Goal: Use online tool/utility: Utilize a website feature to perform a specific function

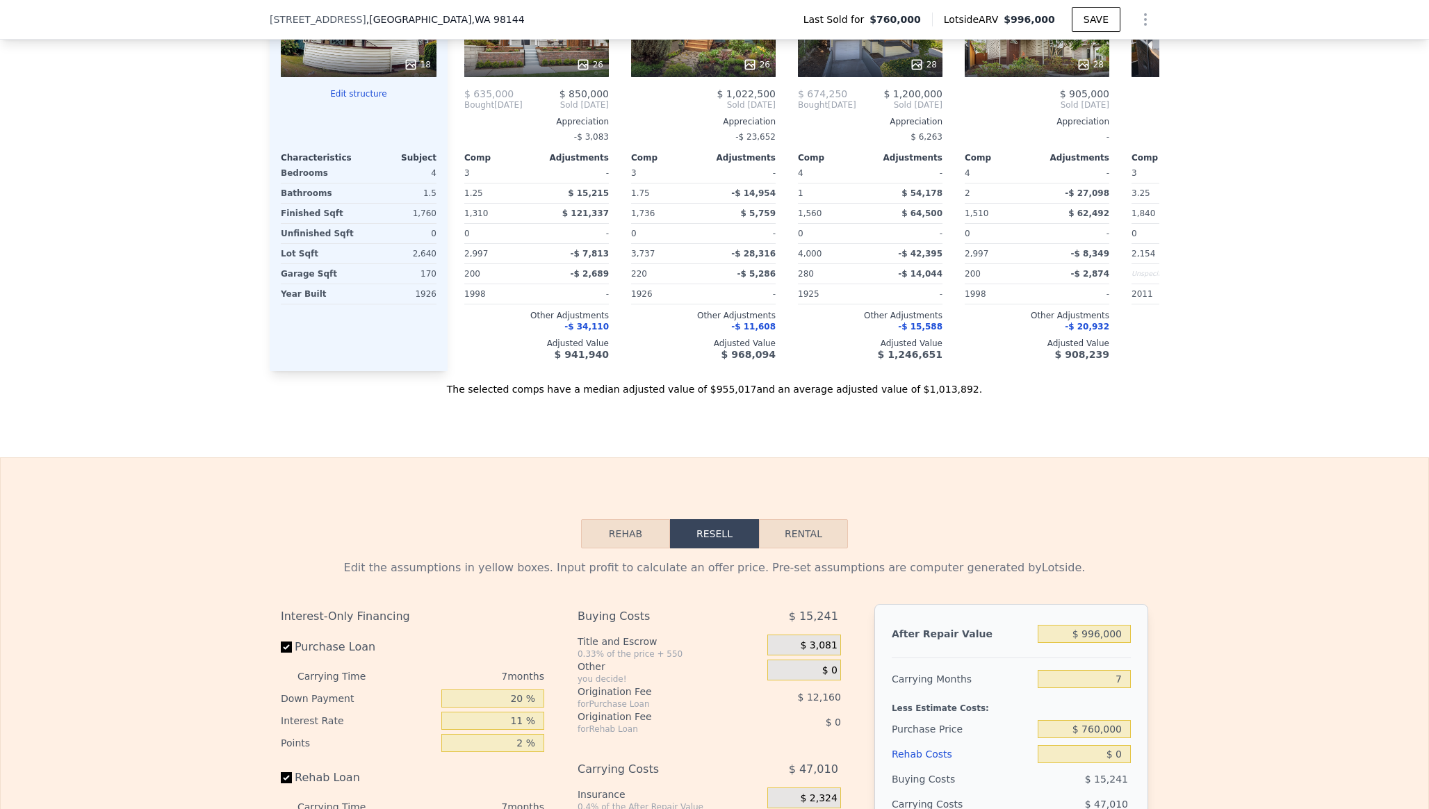
scroll to position [1857, 0]
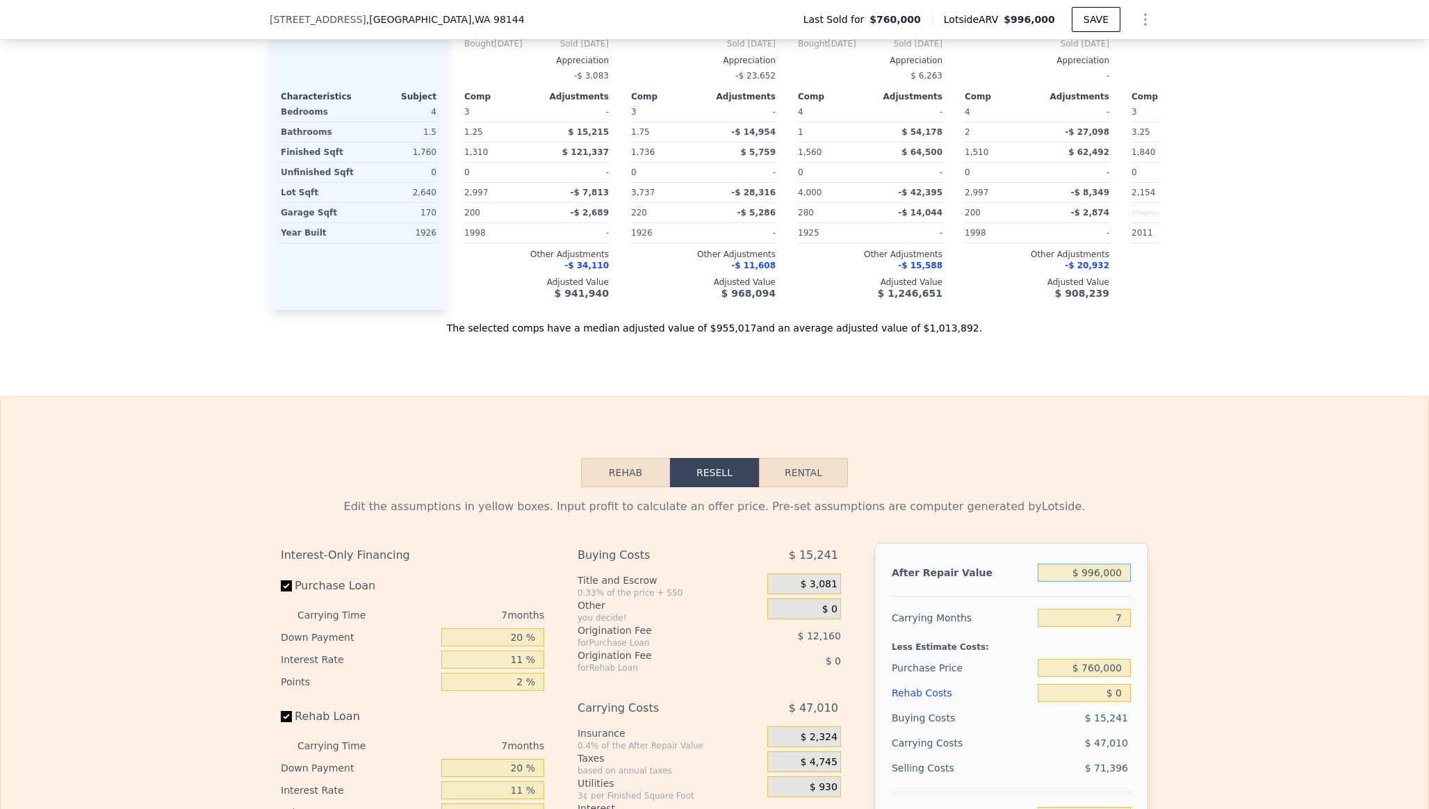
click at [1124, 576] on input "$ 996,000" at bounding box center [1084, 573] width 93 height 18
type input "$ 9,960"
type input "-$ 811,248"
type input "$ 996"
type input "-$ 819,554"
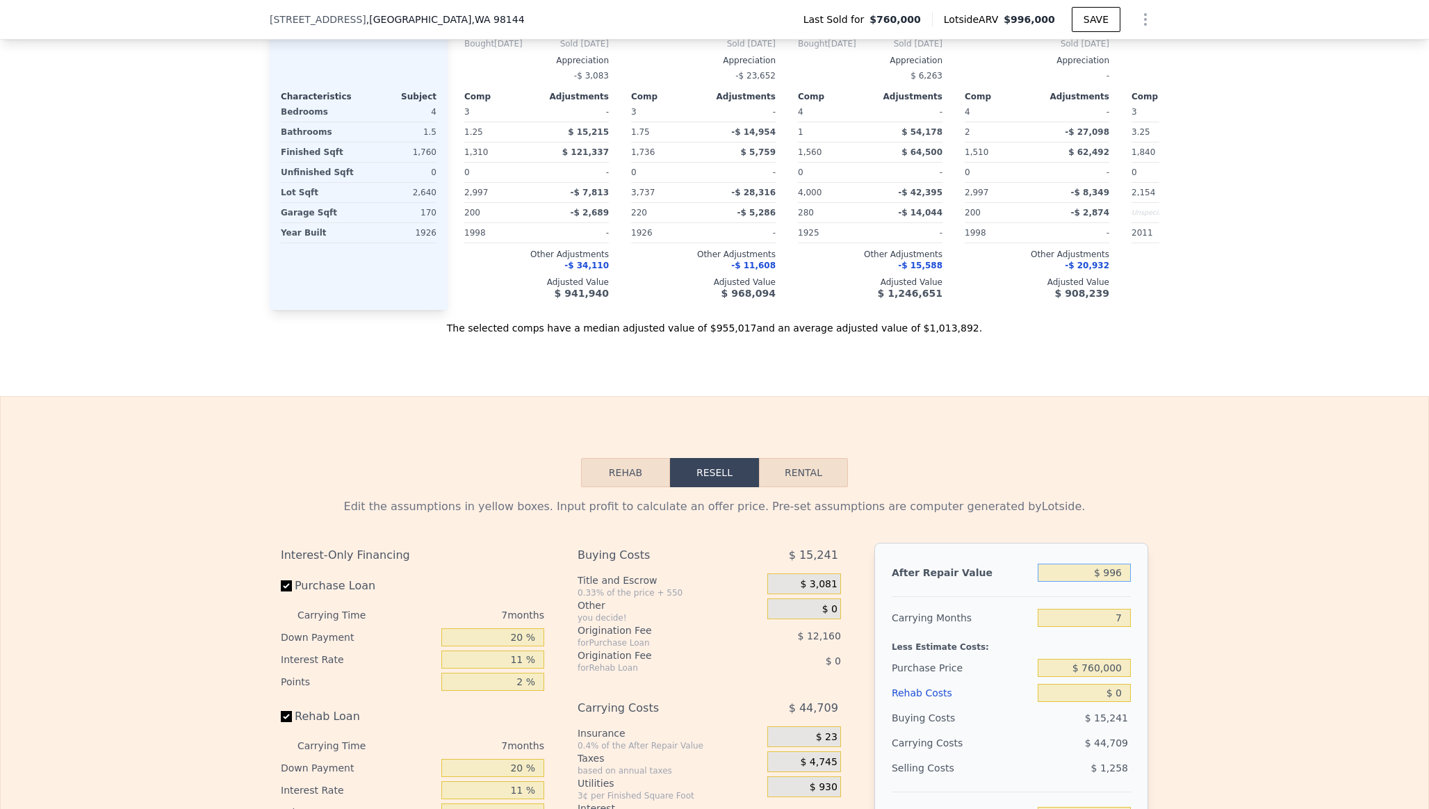
type input "$ 99"
type input "-$ 820,384"
type input "$ 9"
type input "-$ 820,468"
type input "$ 1"
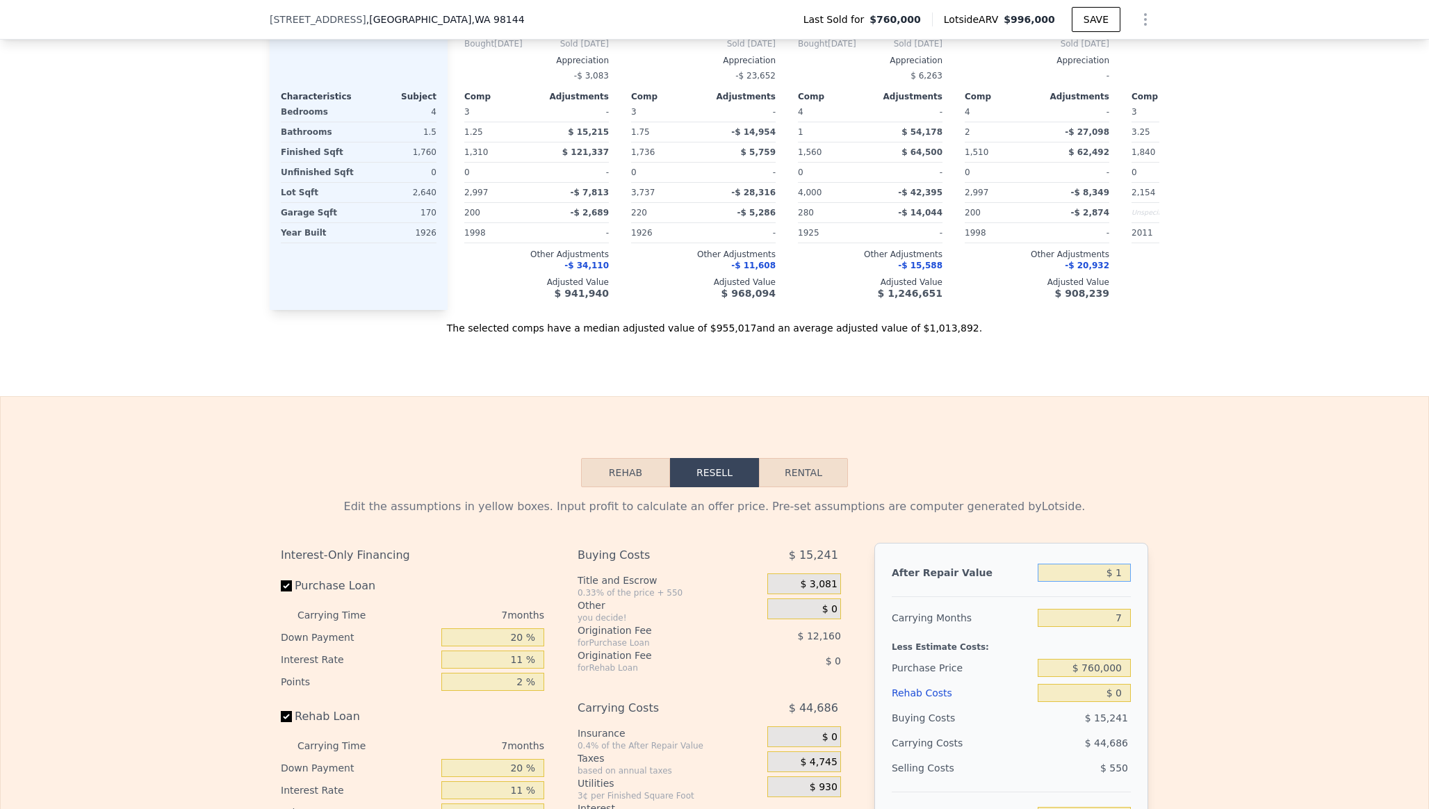
type input "-$ 820,476"
type input "$ 13"
type input "-$ 820,464"
type input "$ 137"
type input "-$ 820,348"
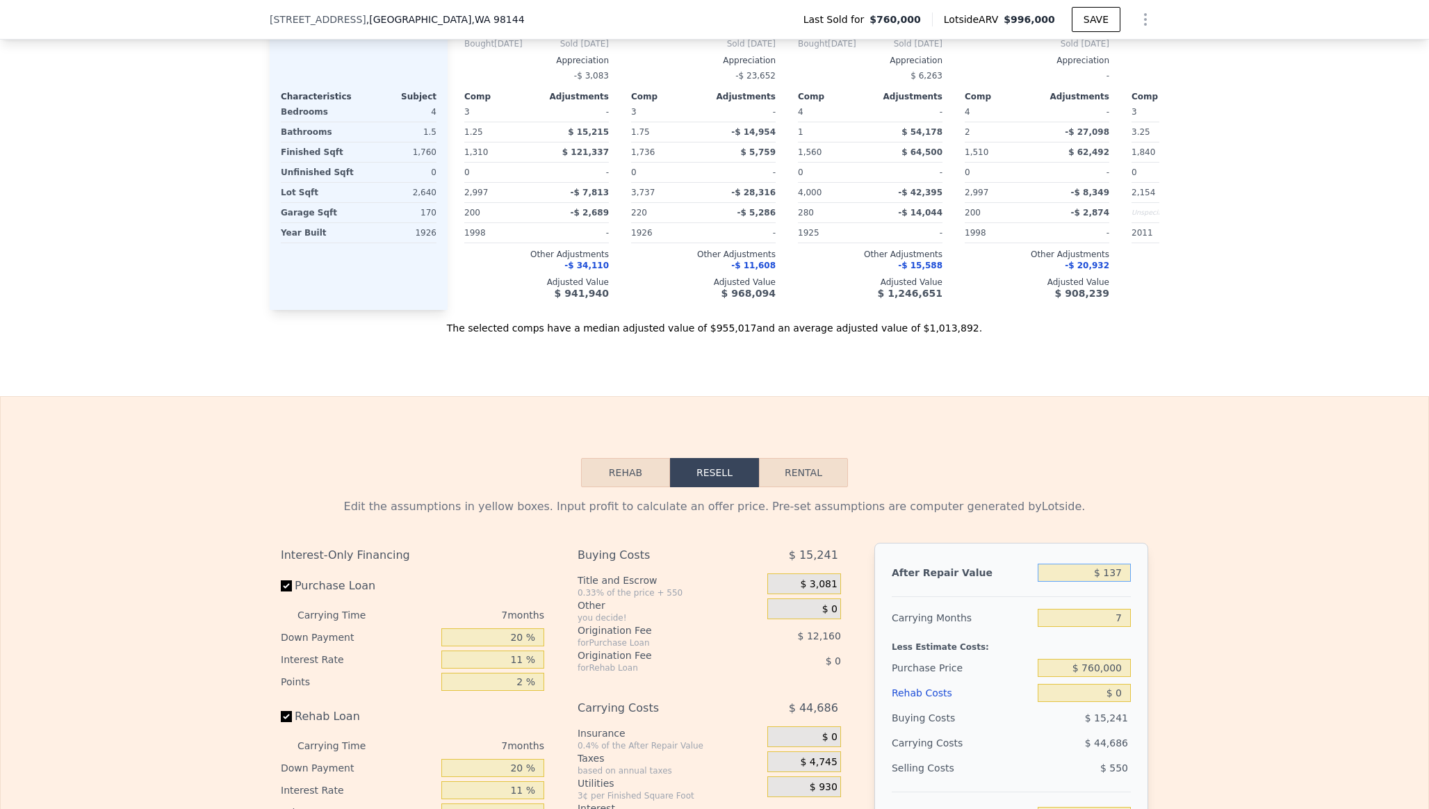
type input "$ 1,375"
type input "-$ 819,202"
type input "$ 13,750"
type input "-$ 807,738"
type input "$ 137,500"
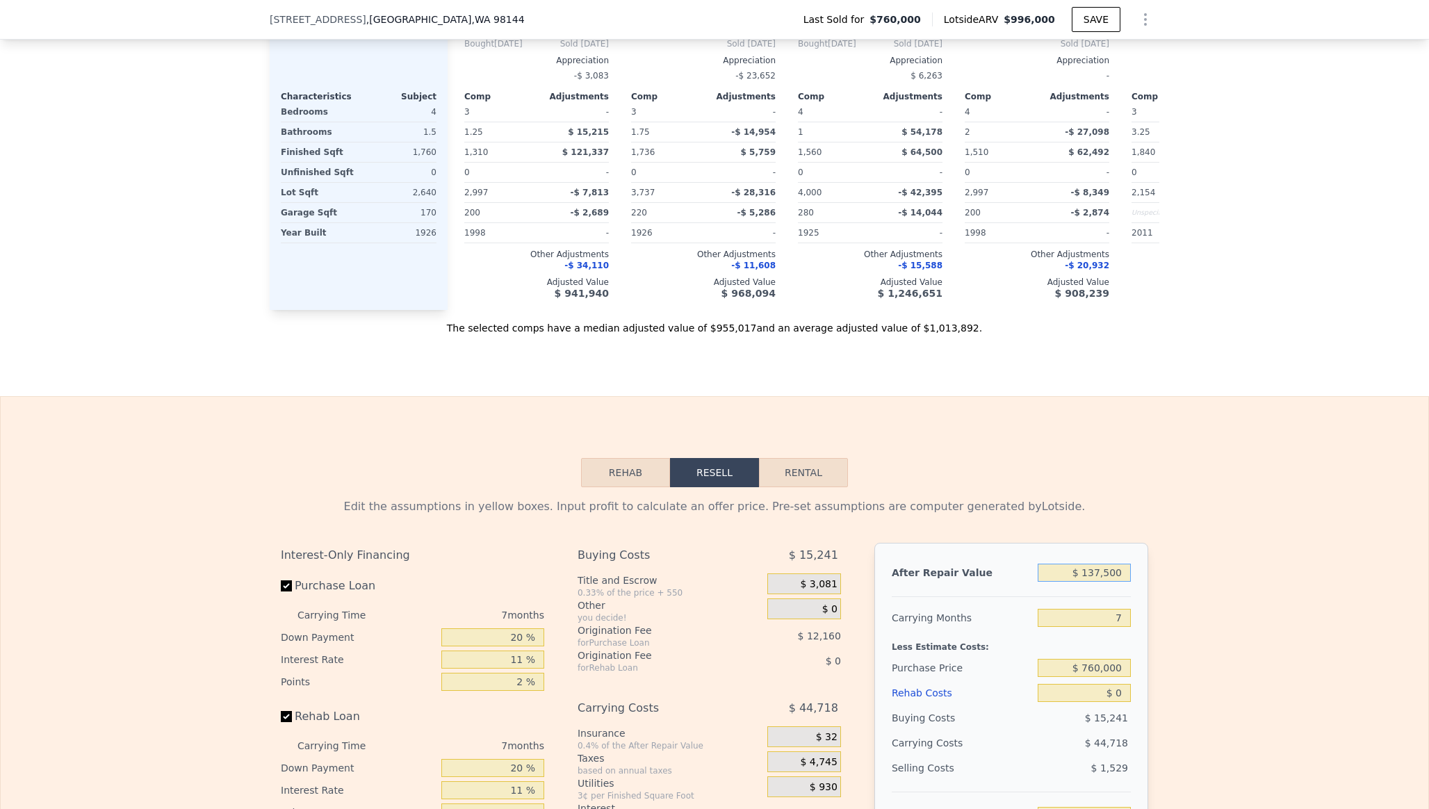
type input "-$ 693,080"
type input "$ 1,375,000"
type input "$ 453,511"
type input "$ 13,750,000"
type input "$ 11,919,402"
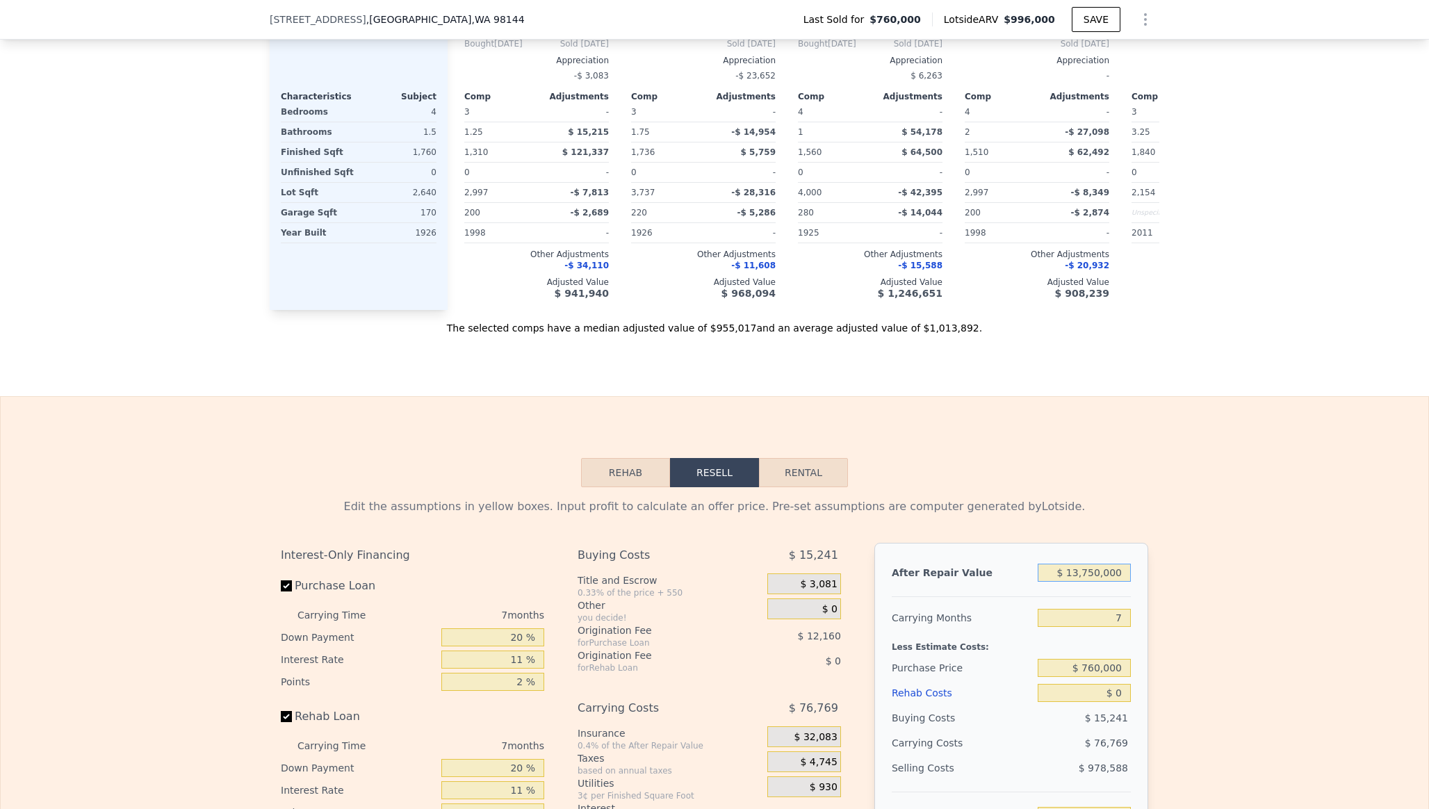
type input "$ 1,375,000"
type input "$ 453,511"
type input "$ 1,375,000"
click at [1203, 674] on div "Edit the assumptions in yellow boxes. Input profit to calculate an offer price.…" at bounding box center [715, 745] width 1428 height 517
click at [1123, 615] on input "7" at bounding box center [1084, 618] width 93 height 18
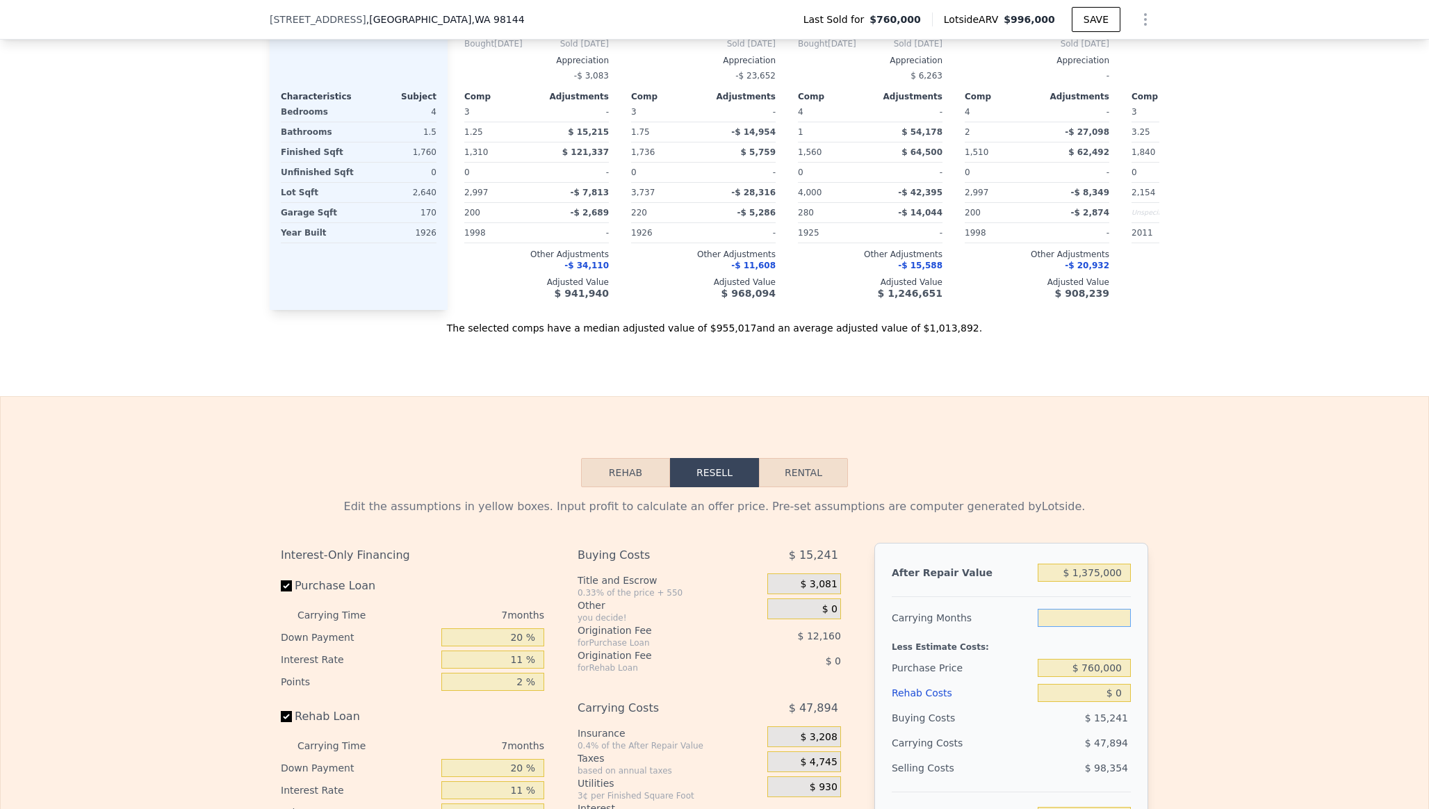
type input "6"
type input "$ 460,353"
type input "6"
click at [1212, 633] on div "Edit the assumptions in yellow boxes. Input profit to calculate an offer price.…" at bounding box center [715, 745] width 1428 height 517
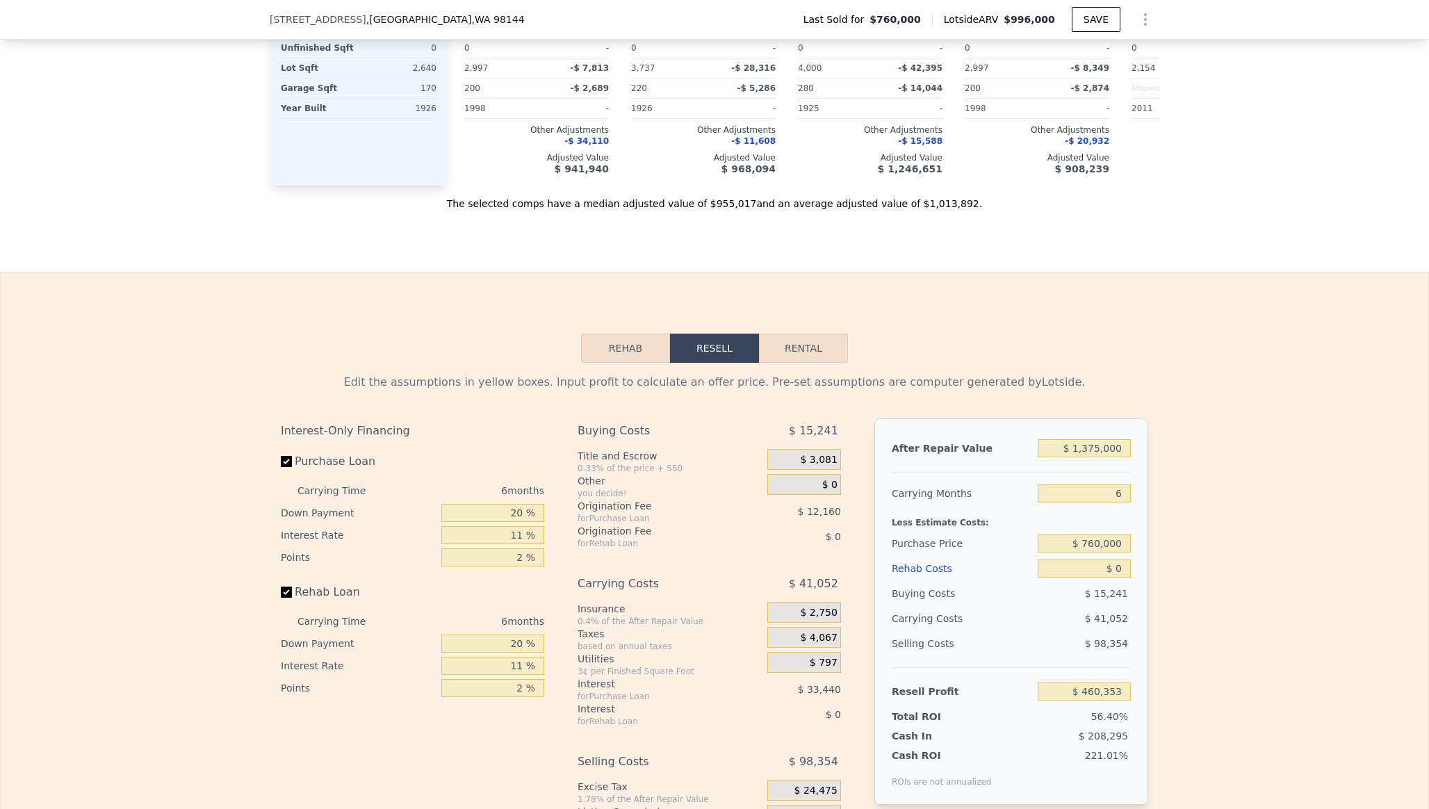
scroll to position [1991, 0]
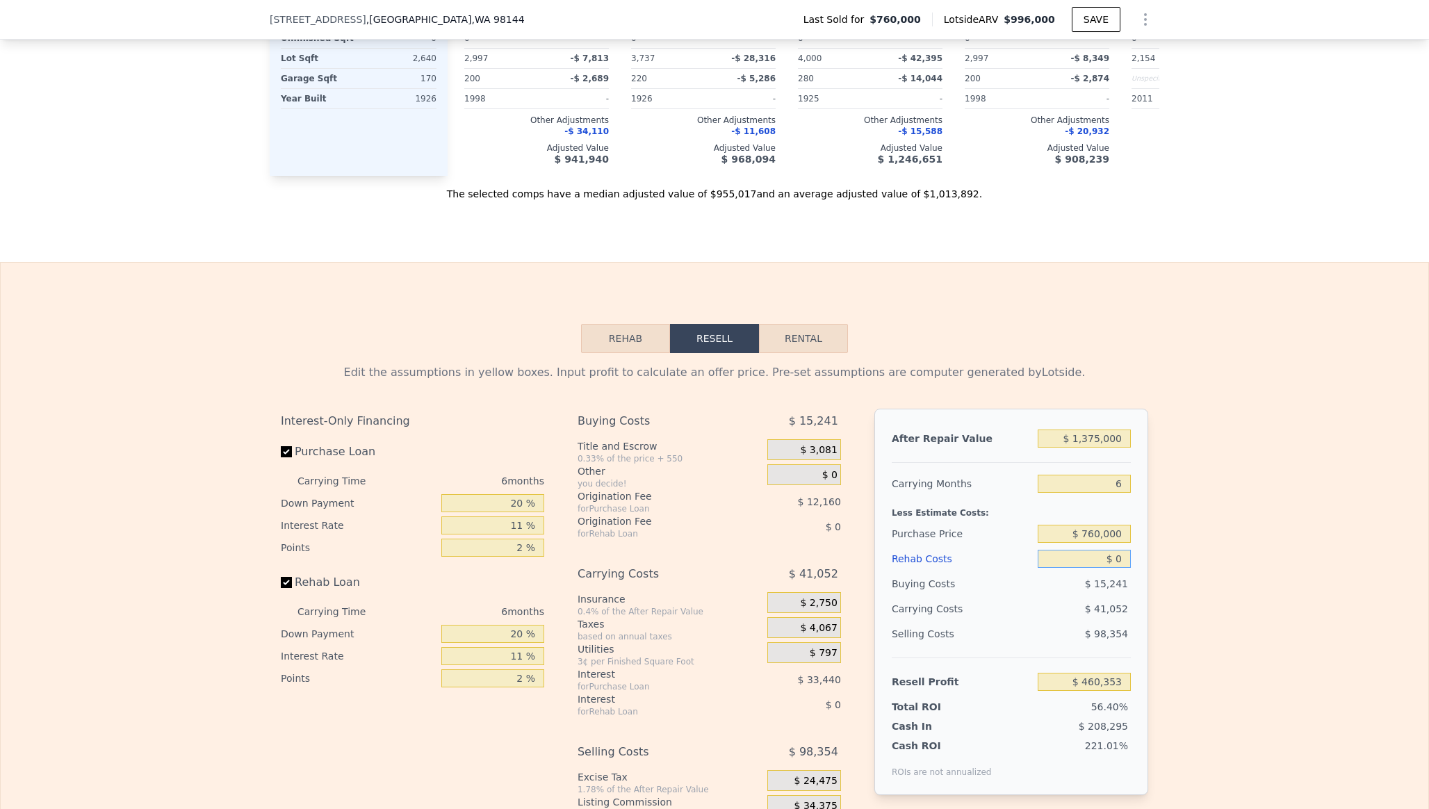
click at [1118, 558] on input "$ 0" at bounding box center [1084, 559] width 93 height 18
click at [1125, 558] on input "$ 0" at bounding box center [1084, 559] width 93 height 18
type input "$ 3"
type input "$ 460,350"
type input "$ 30"
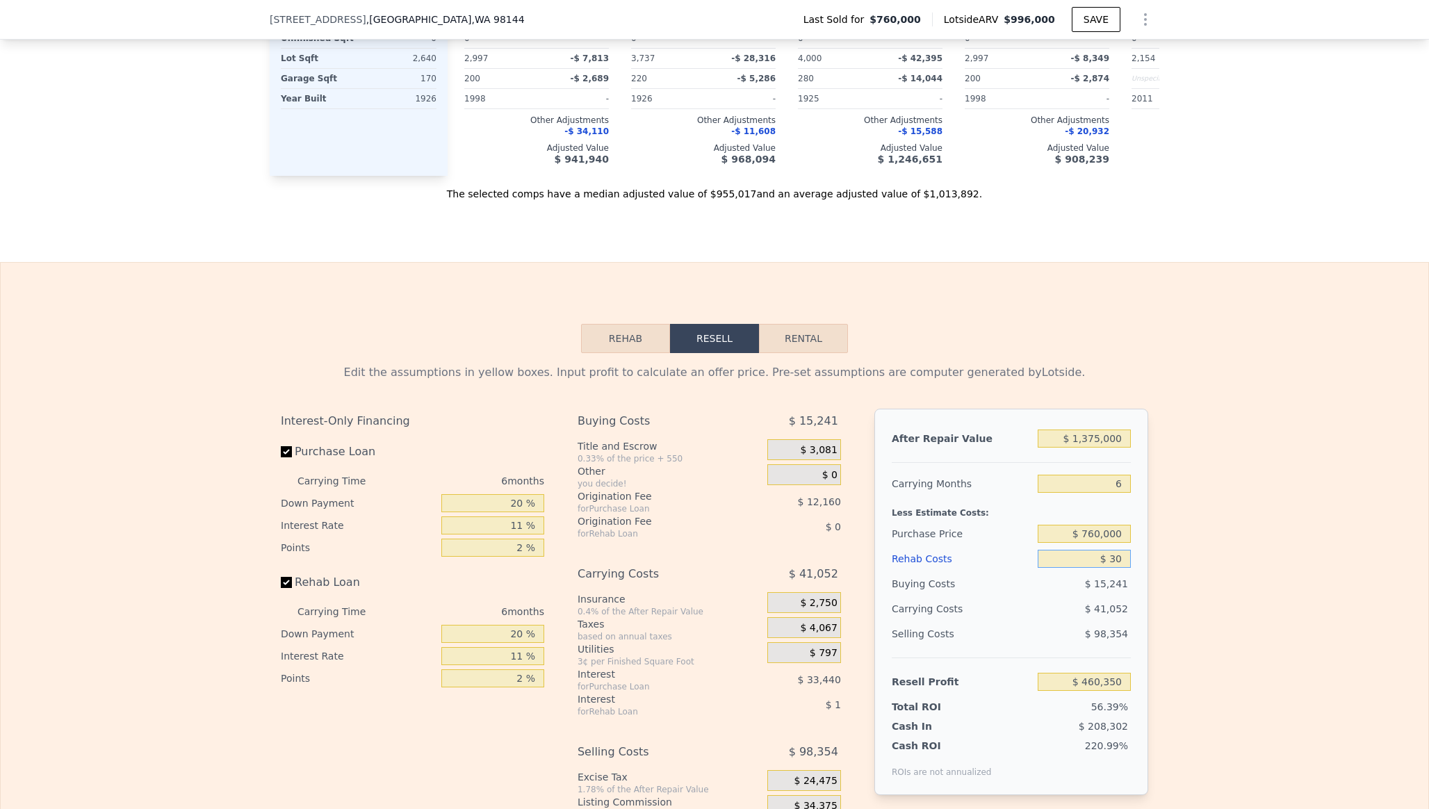
type input "$ 460,323"
type input "$ 300"
type input "$ 460,036"
type input "$ 3,000"
type input "$ 457,173"
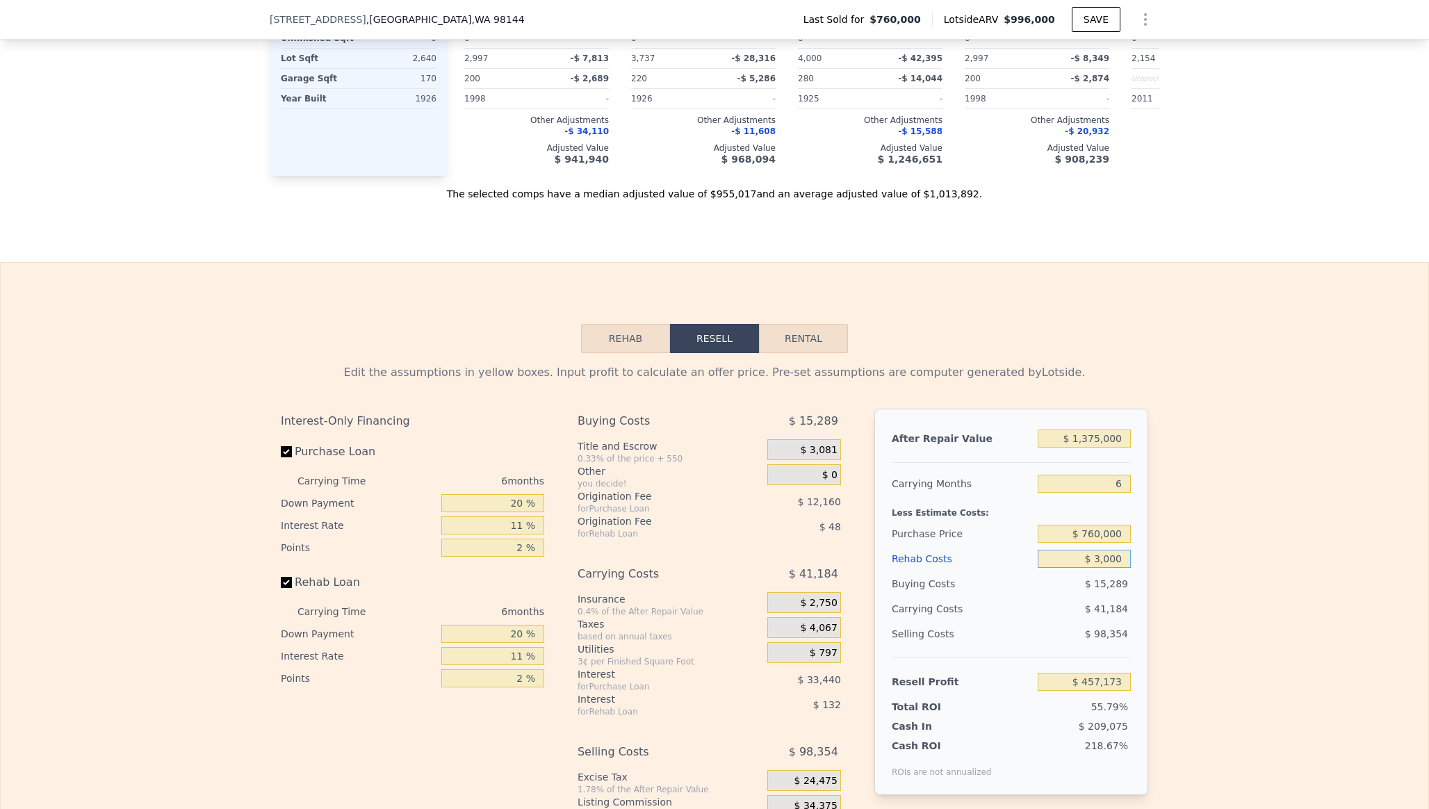
type input "$ 30,000"
type input "$ 428,553"
type input "$ 300,000"
type input "$ 142,353"
type input "$ 300,000"
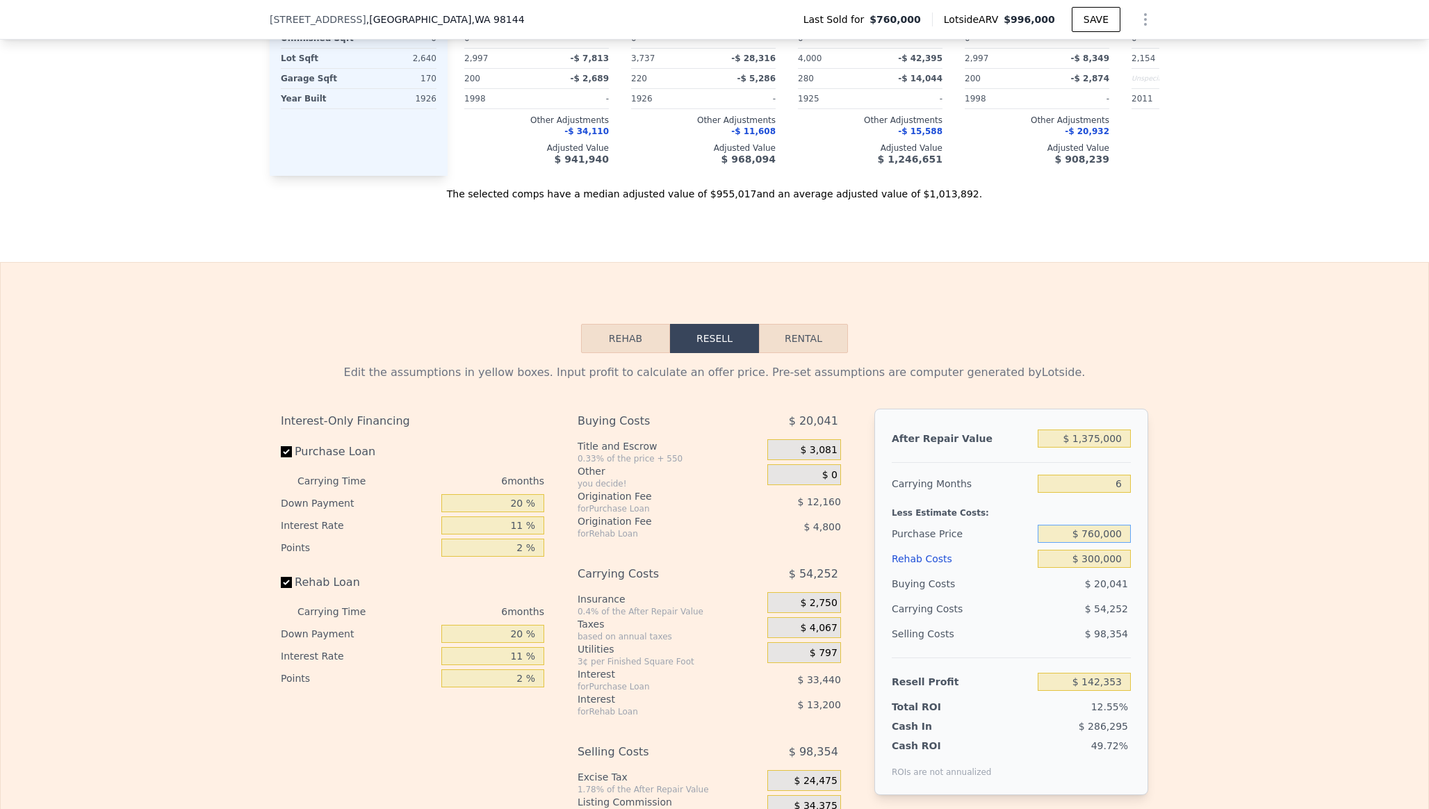
click at [1122, 531] on input "$ 760,000" at bounding box center [1084, 534] width 93 height 18
type input "$ 7"
type input "$ 800,000"
click at [1198, 585] on div "Edit the assumptions in yellow boxes. Input profit to calculate an offer price.…" at bounding box center [715, 611] width 1428 height 517
type input "$ 99,816"
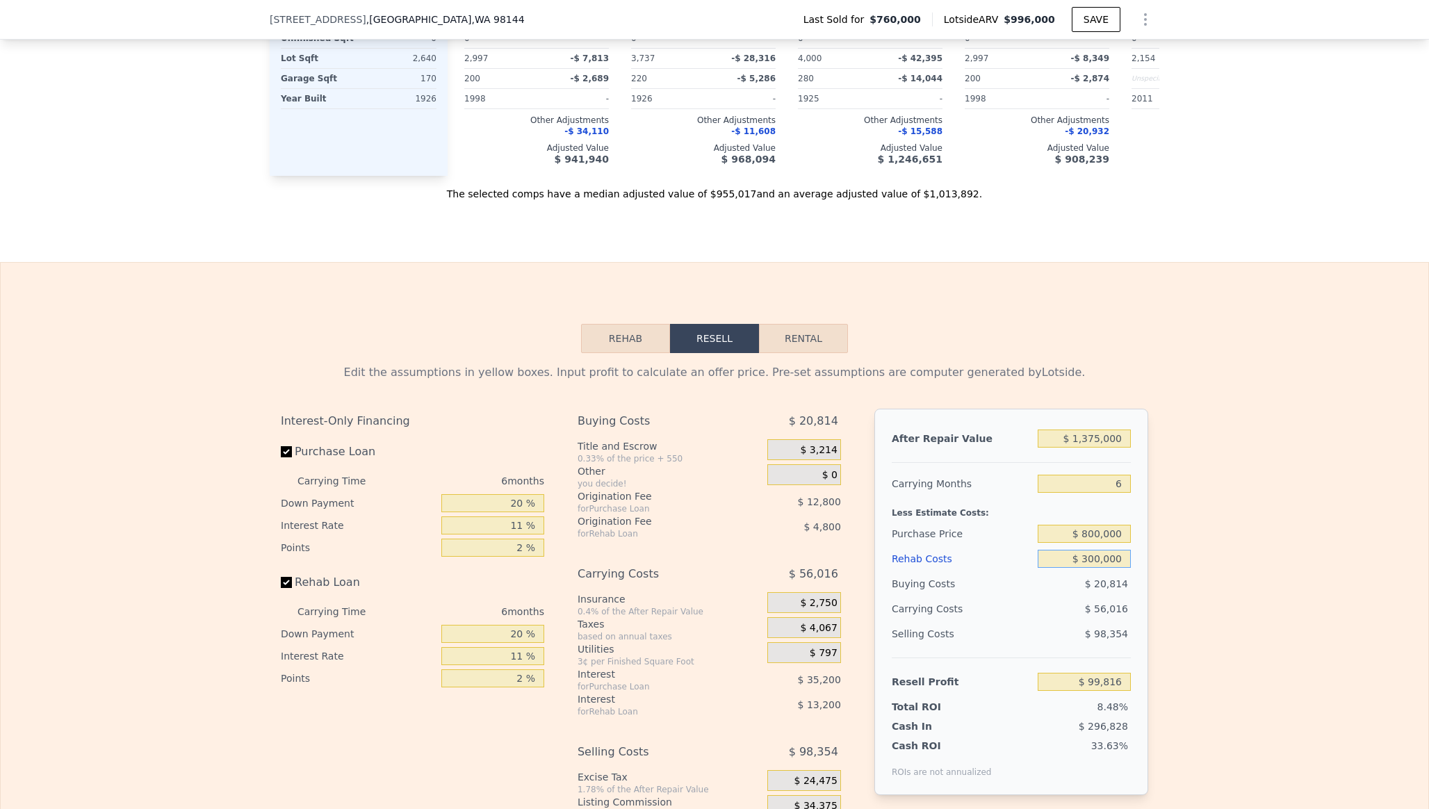
click at [1128, 560] on input "$ 300,000" at bounding box center [1084, 559] width 93 height 18
drag, startPoint x: 1123, startPoint y: 558, endPoint x: 1025, endPoint y: 558, distance: 98.0
click at [1025, 558] on div "Rehab Costs $ 300,000" at bounding box center [1011, 558] width 239 height 25
click at [1267, 526] on div "Edit the assumptions in yellow boxes. Input profit to calculate an offer price.…" at bounding box center [715, 611] width 1428 height 517
click at [1123, 535] on input "$ 800,000" at bounding box center [1084, 534] width 93 height 18
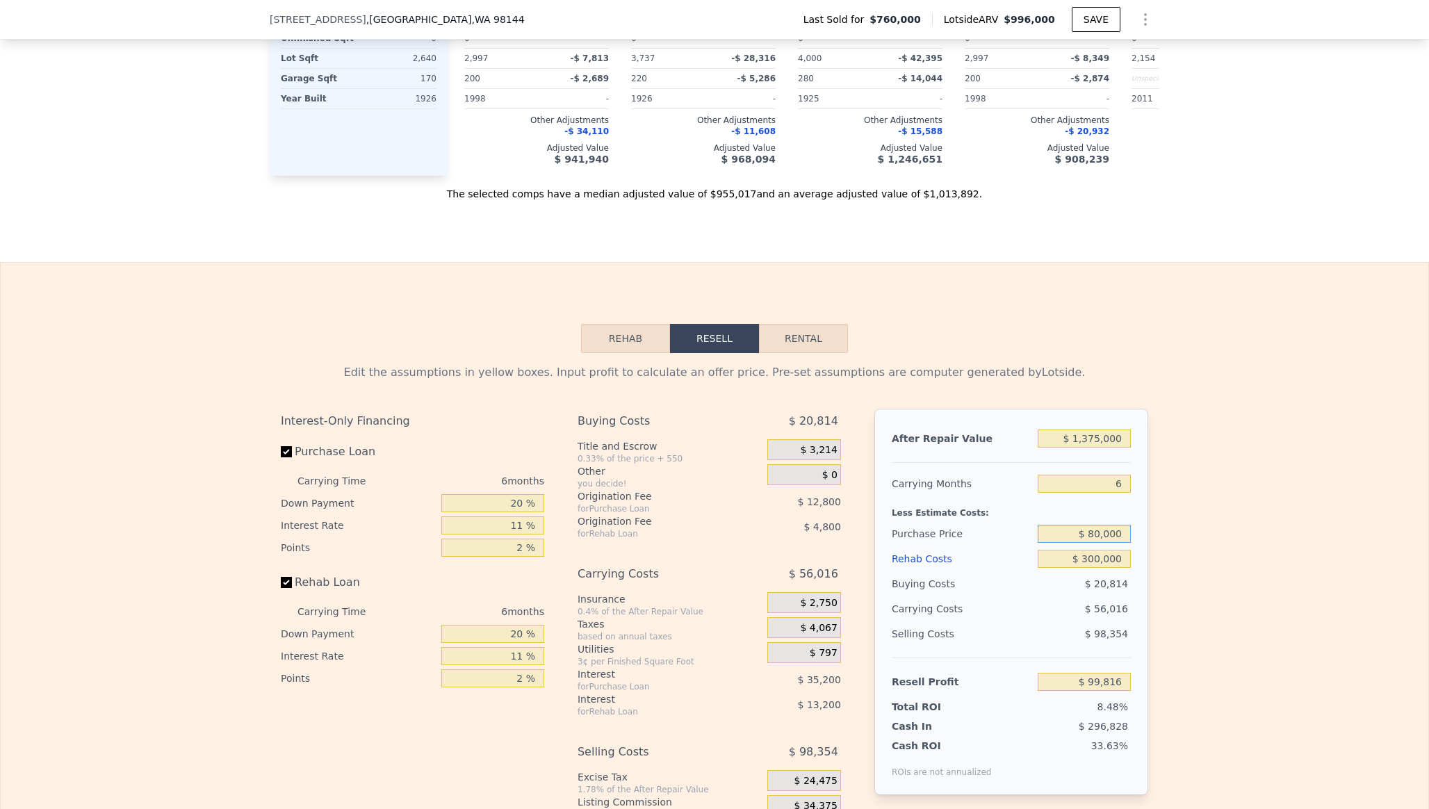
type input "$ 800,000"
click at [1204, 624] on div "Edit the assumptions in yellow boxes. Input profit to calculate an offer price.…" at bounding box center [715, 611] width 1428 height 517
drag, startPoint x: 1098, startPoint y: 633, endPoint x: 1133, endPoint y: 636, distance: 34.9
click at [1133, 636] on div "After Repair Value $ 1,375,000 Carrying Months 6 Less Estimate Costs: Purchase …" at bounding box center [1011, 602] width 274 height 386
click at [1264, 571] on div "Edit the assumptions in yellow boxes. Input profit to calculate an offer price.…" at bounding box center [715, 611] width 1428 height 517
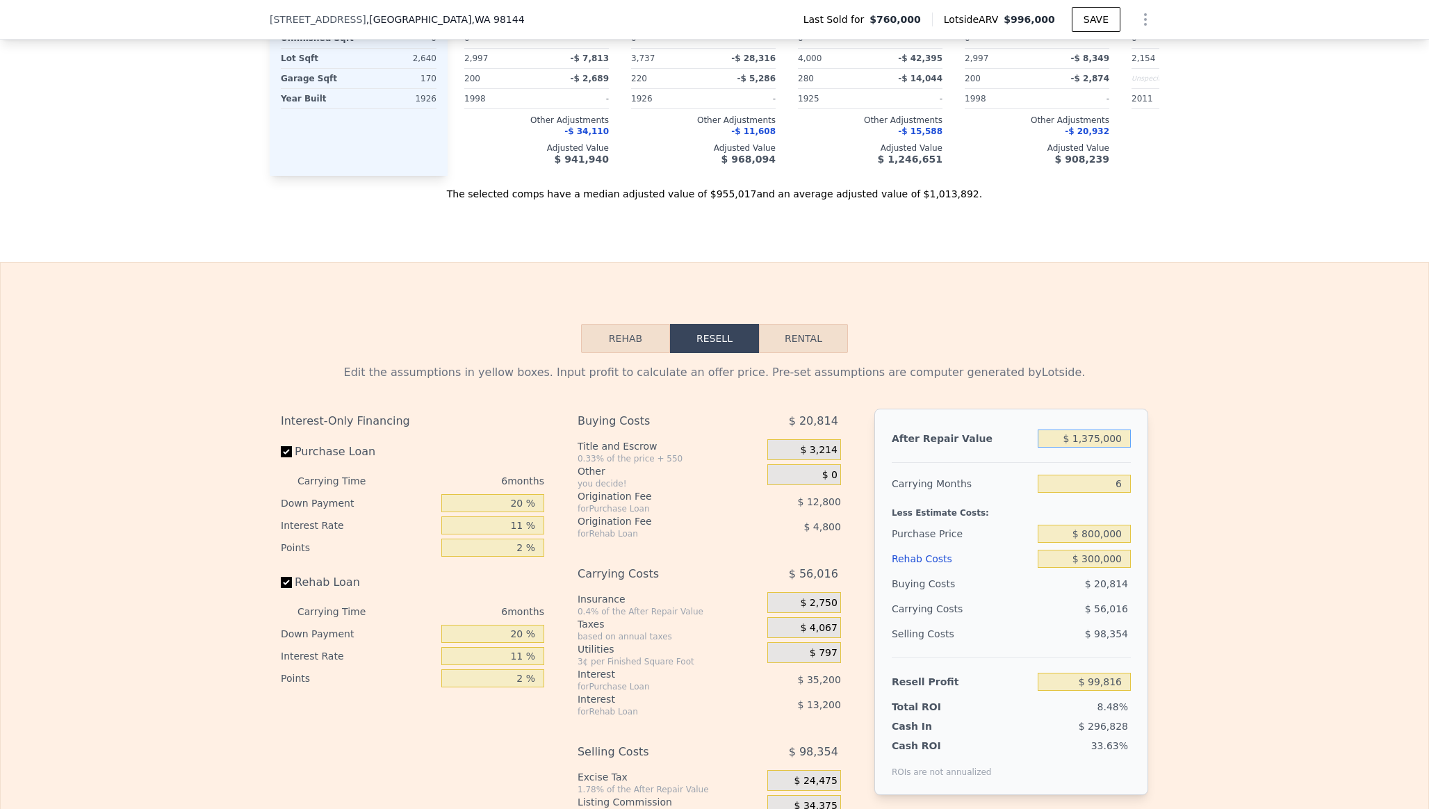
drag, startPoint x: 1077, startPoint y: 437, endPoint x: 1143, endPoint y: 441, distance: 66.9
click at [1143, 441] on div "After Repair Value $ 1,375,000 Carrying Months 6 Less Estimate Costs: Purchase …" at bounding box center [1011, 602] width 274 height 386
click at [1135, 430] on div "After Repair Value $ 1,375,000 Carrying Months 6 Less Estimate Costs: Purchase …" at bounding box center [1011, 602] width 274 height 386
drag, startPoint x: 1112, startPoint y: 485, endPoint x: 1153, endPoint y: 485, distance: 41.7
click at [1153, 485] on div "Edit the assumptions in yellow boxes. Input profit to calculate an offer price.…" at bounding box center [715, 611] width 890 height 517
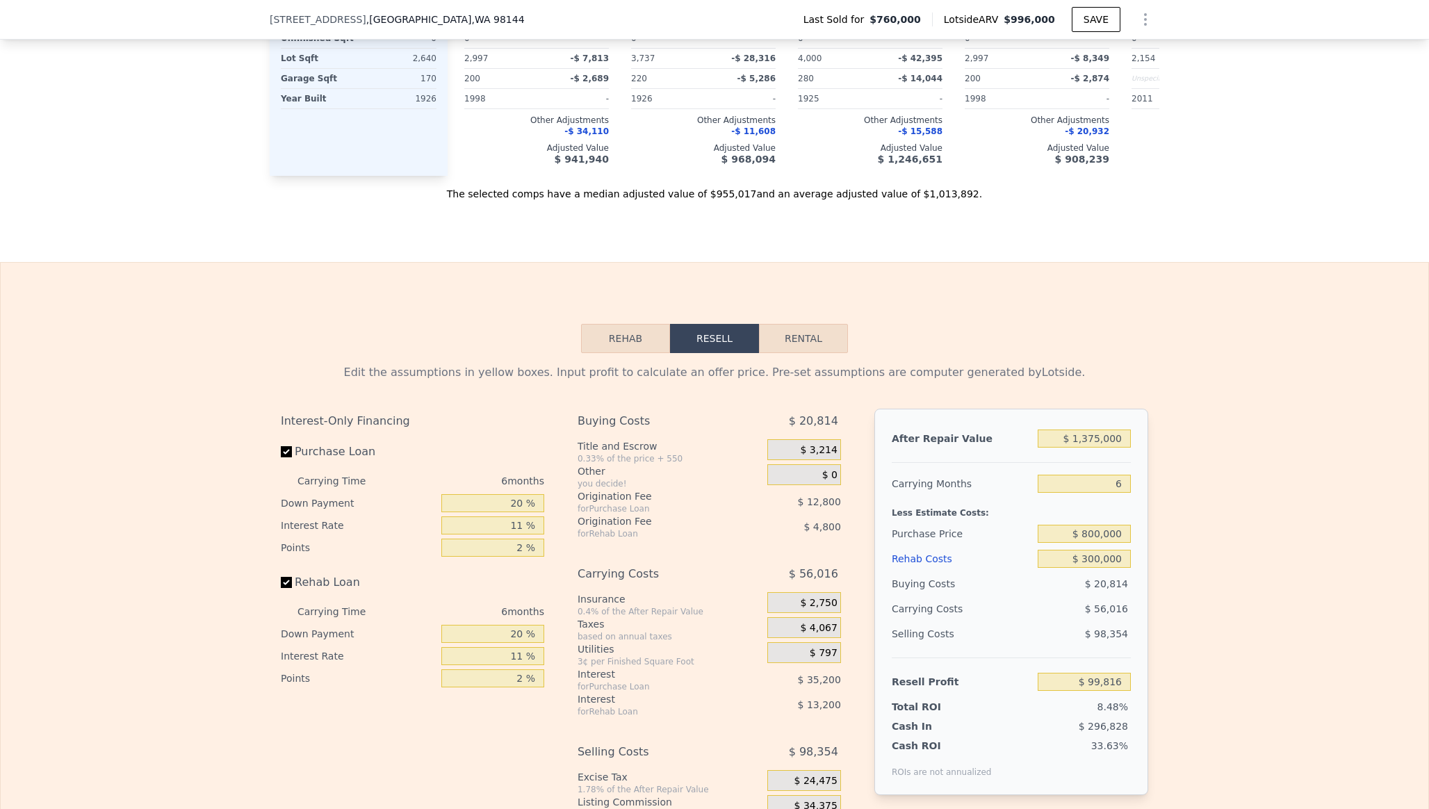
click at [1153, 485] on div "Edit the assumptions in yellow boxes. Input profit to calculate an offer price.…" at bounding box center [715, 611] width 890 height 517
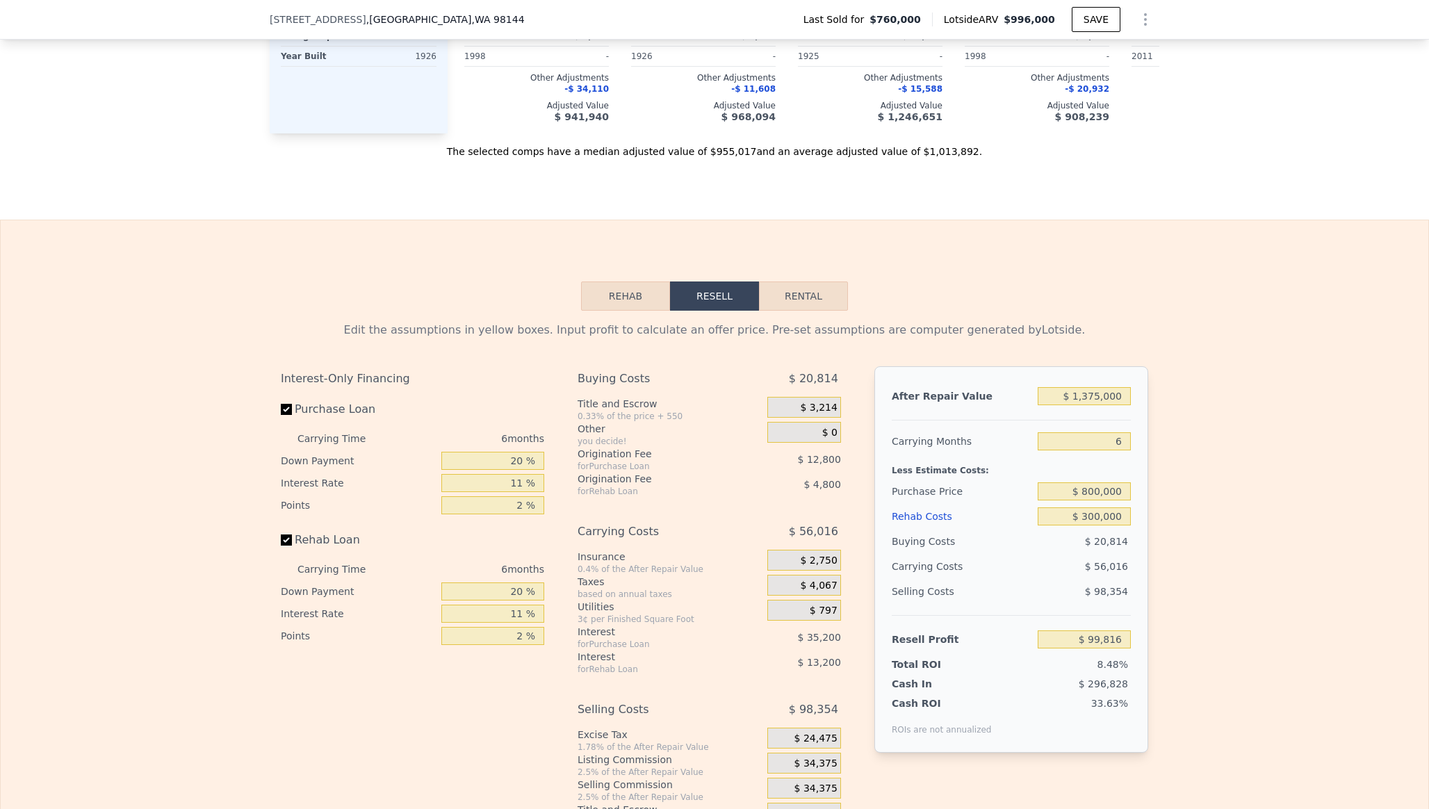
scroll to position [2034, 0]
type input "$ 996,000"
type input "7"
type input "$ 0"
type input "$ 102,353"
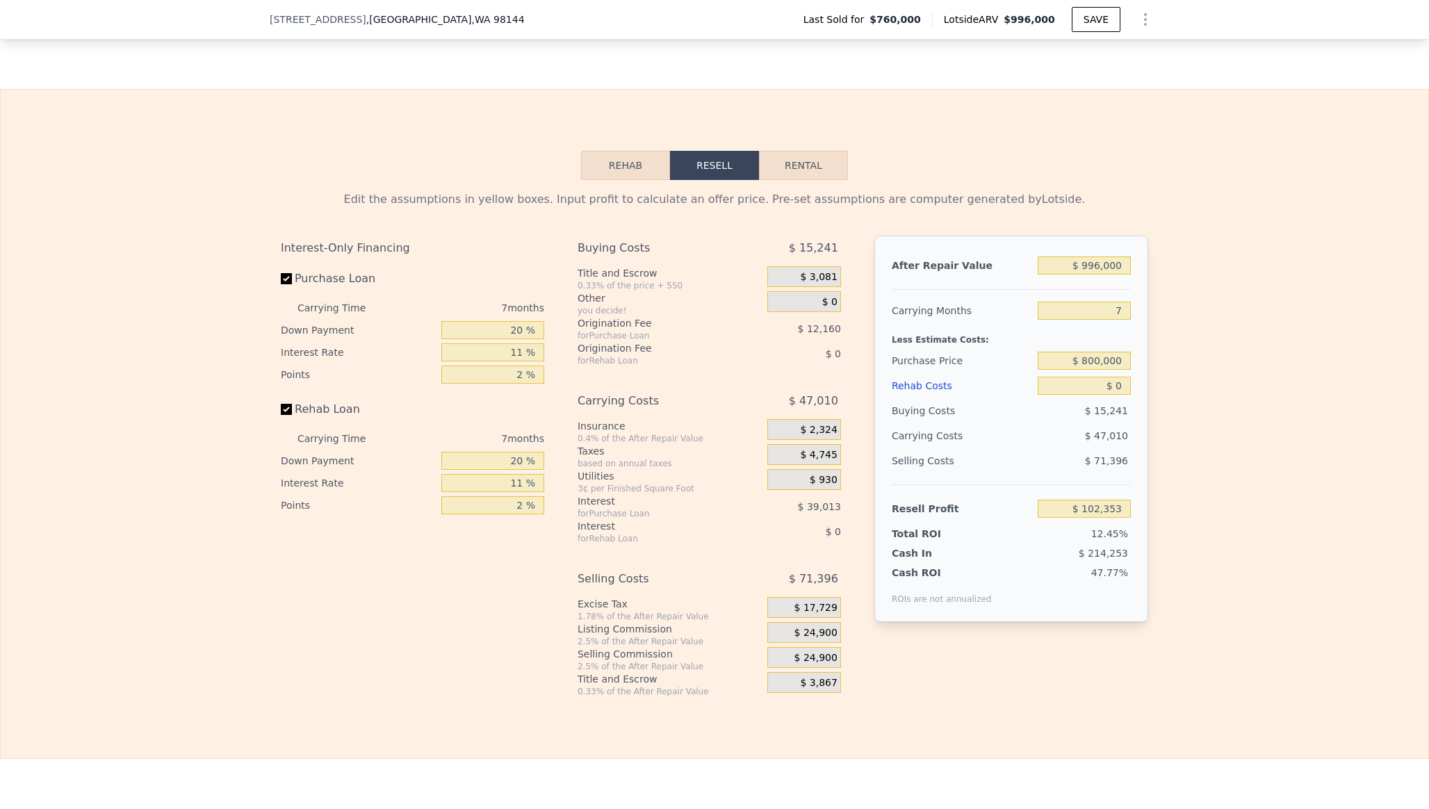
scroll to position [2166, 0]
click at [1125, 313] on input "7" at bounding box center [1084, 309] width 93 height 18
click at [1090, 268] on input "$ 996,000" at bounding box center [1084, 263] width 93 height 18
click at [1096, 266] on input "$ 996,000" at bounding box center [1084, 263] width 93 height 18
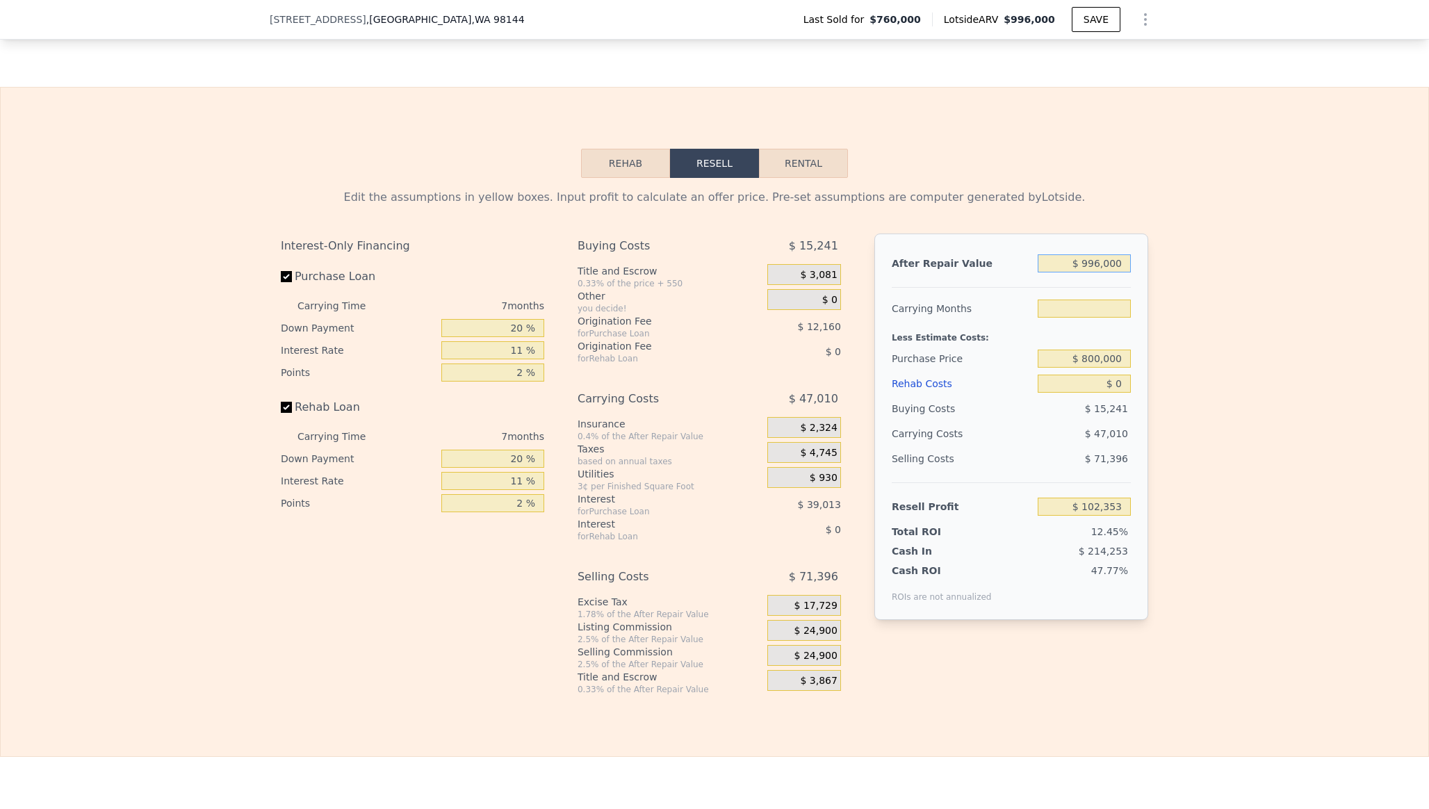
click at [1096, 266] on input "$ 996,000" at bounding box center [1084, 263] width 93 height 18
type input "$ 1"
type input "7"
type input "-$ 820,476"
type input "$ 12"
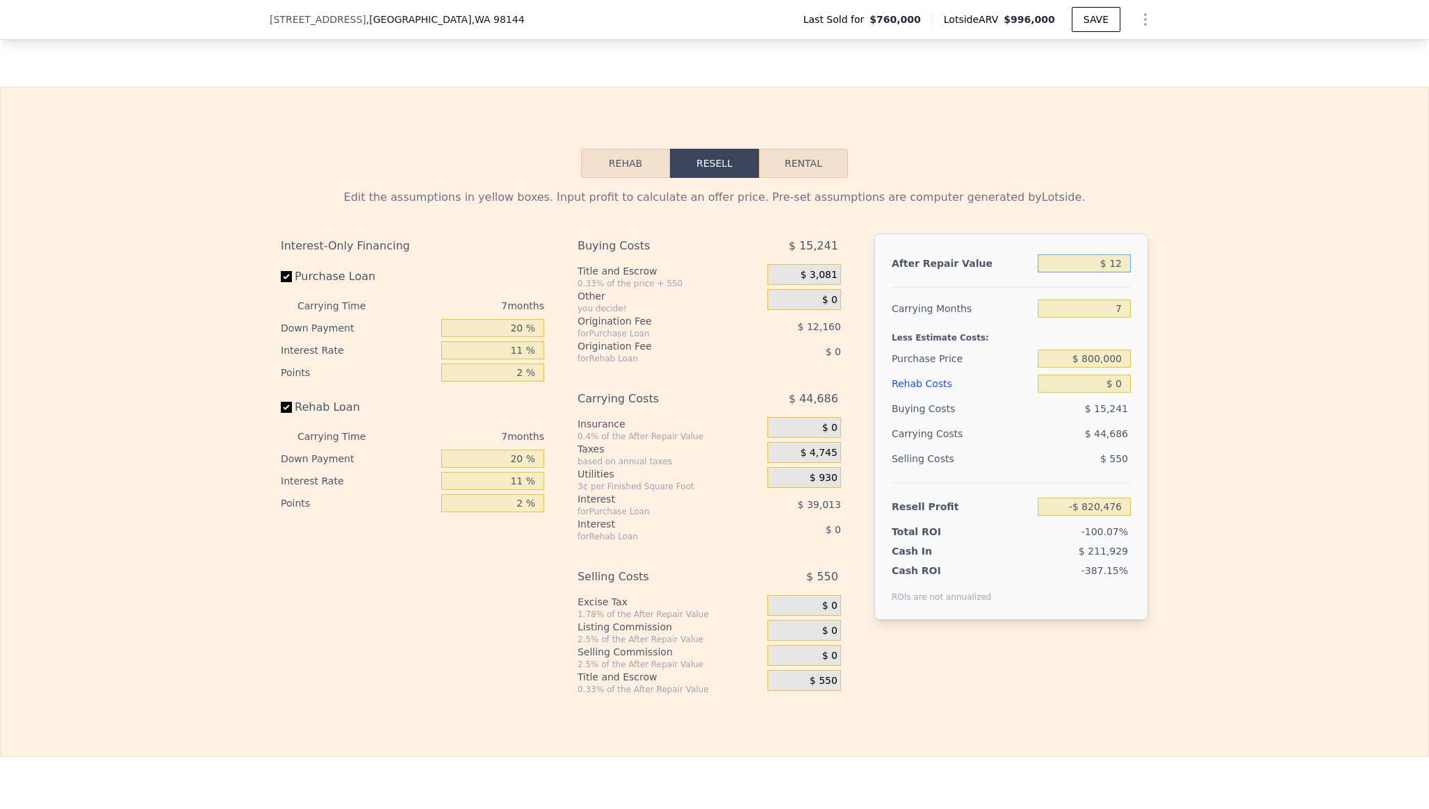
type input "-$ 820,465"
type input "$ 123"
type input "-$ 820,362"
type input "$ 12"
type input "-$ 820,465"
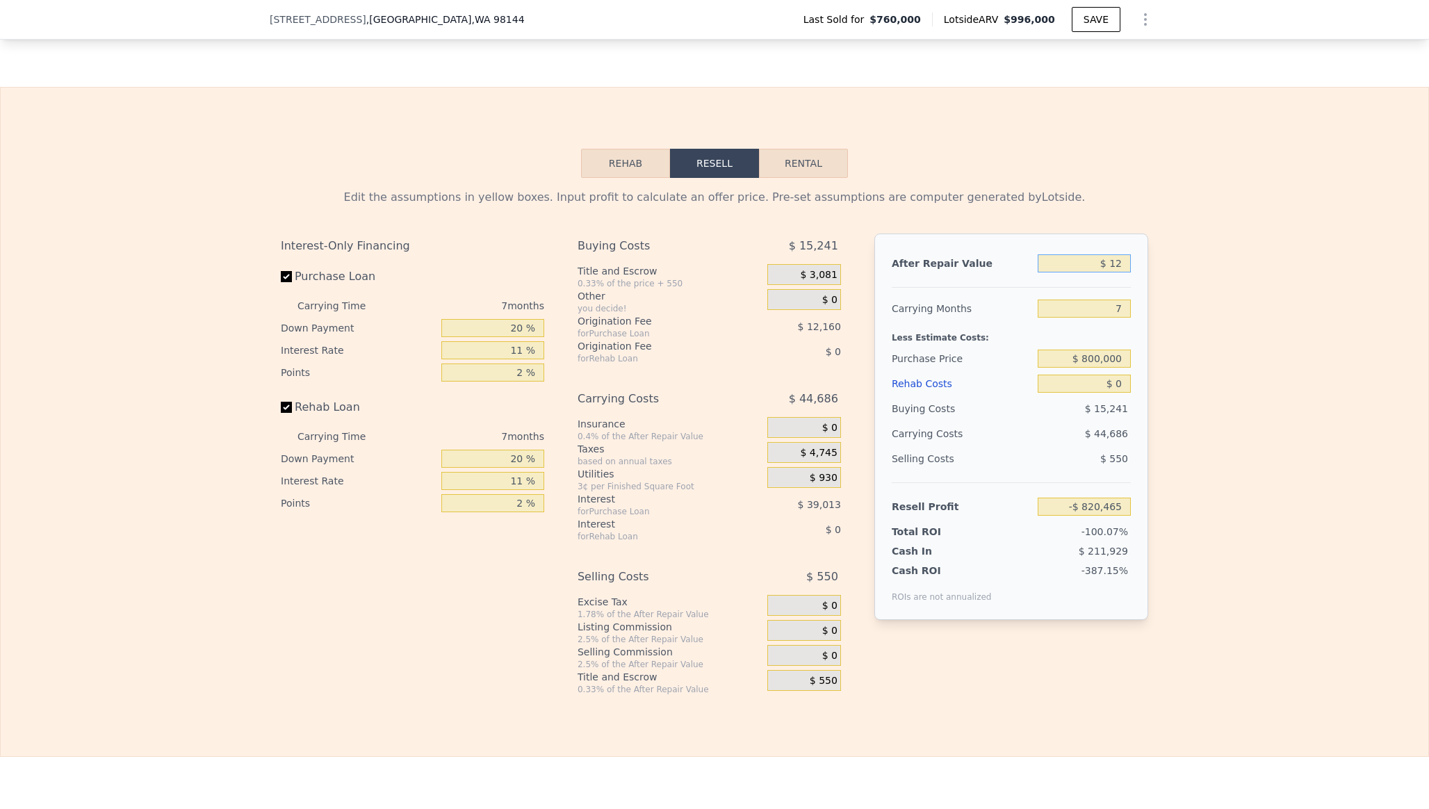
type input "$ 1"
type input "-$ 820,476"
type input "$ 13"
type input "-$ 820,464"
type input "$ 137"
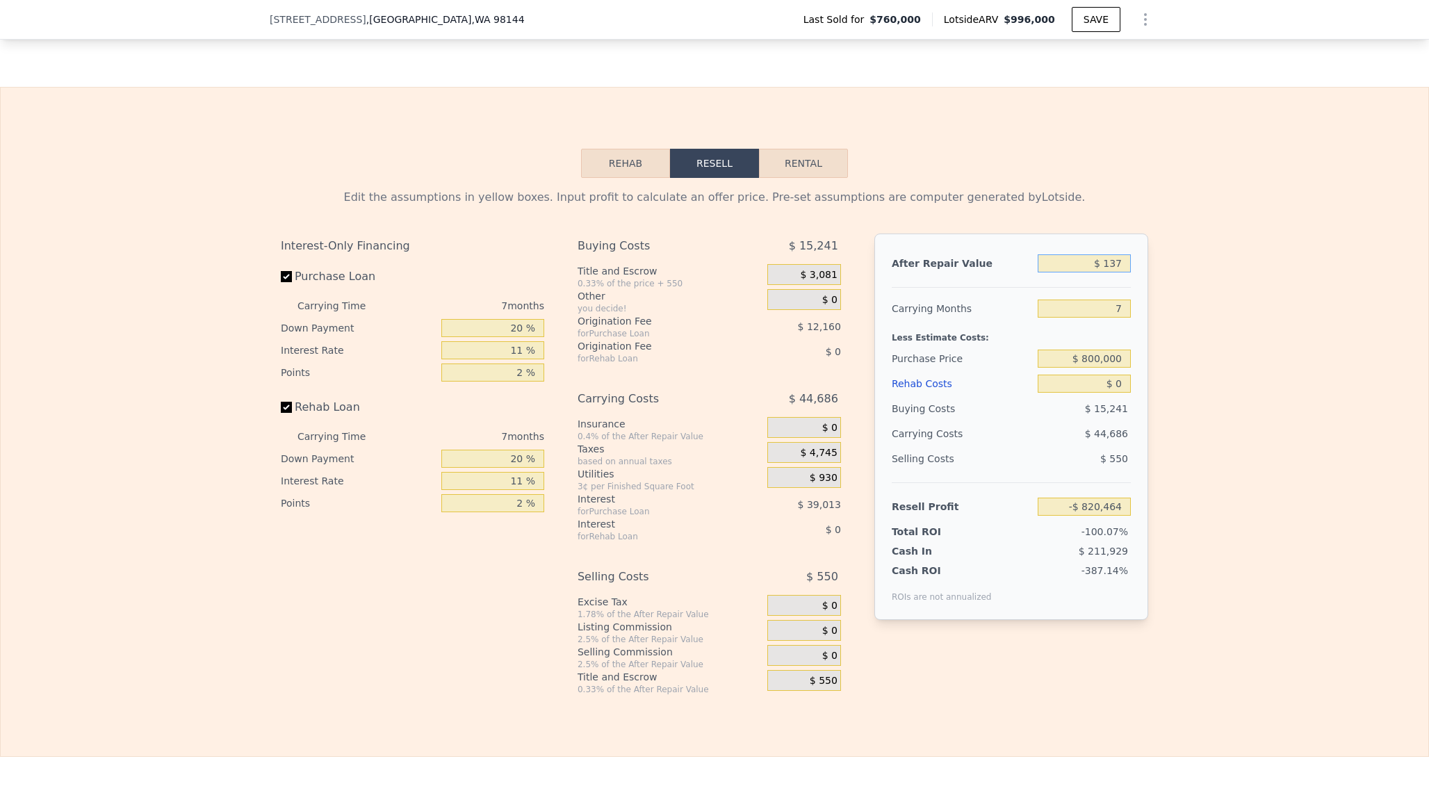
type input "-$ 820,348"
type input "$ 1,375"
type input "-$ 819,202"
type input "$ 13,750"
type input "-$ 807,738"
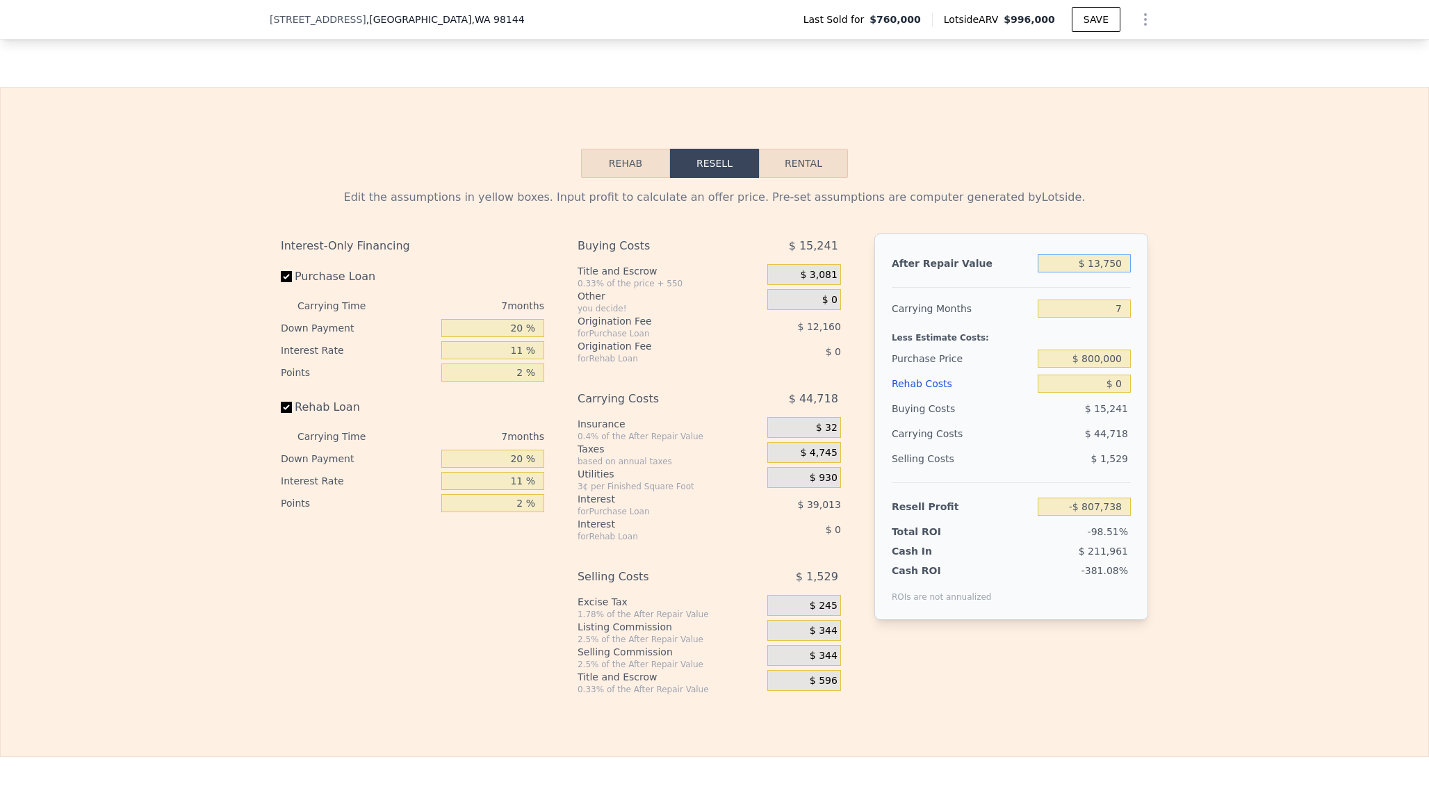
type input "$ 137,500"
type input "-$ 693,080"
type input "$ 1,375,000"
type input "$ 453,511"
type input "$ 1,375,000"
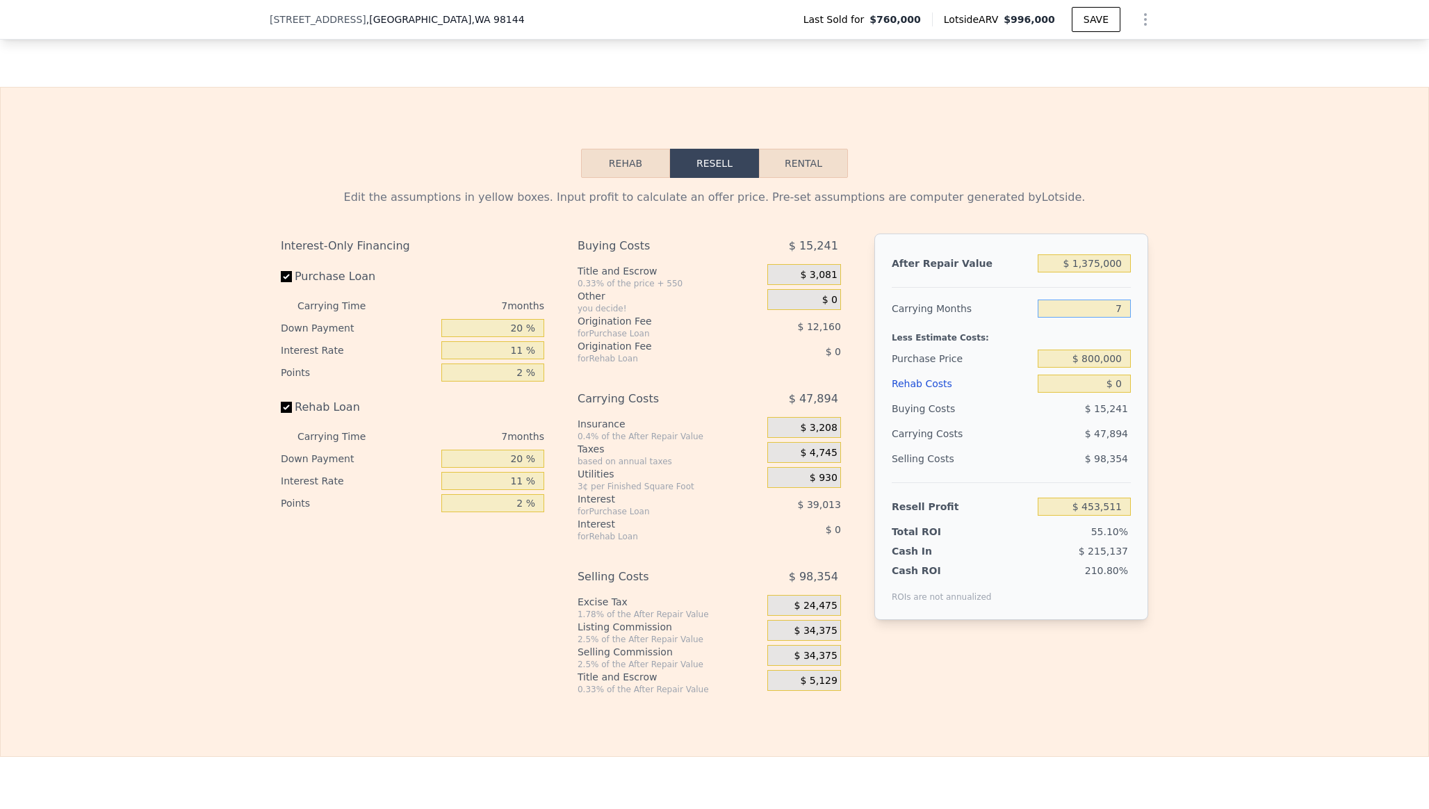
click at [1121, 311] on input "7" at bounding box center [1084, 309] width 93 height 18
type input "6"
type input "$ 460,353"
type input "6"
click at [1123, 356] on input "$ 800,000" at bounding box center [1084, 359] width 93 height 18
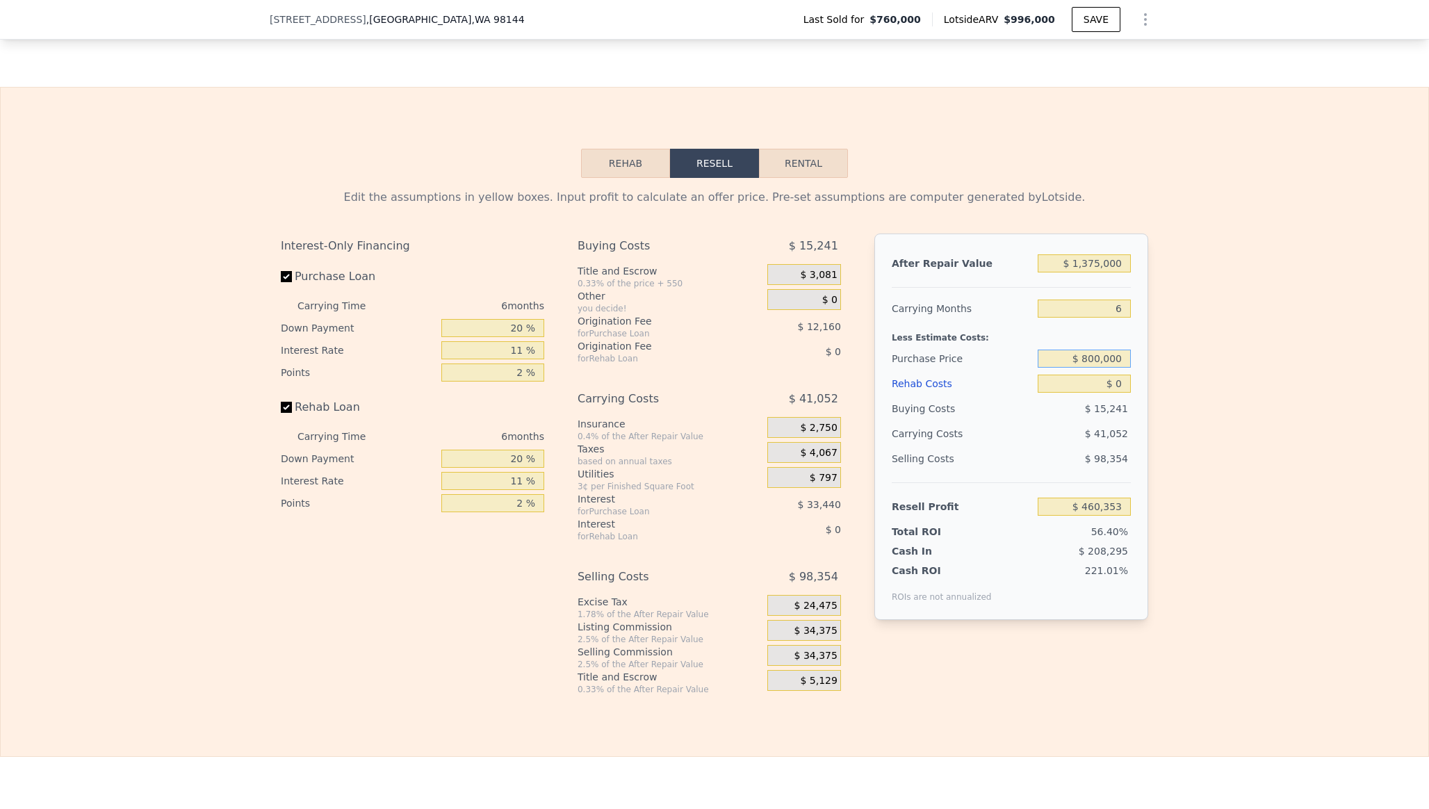
click at [1123, 356] on input "$ 800,000" at bounding box center [1084, 359] width 93 height 18
type input "$ 77,000"
type input "$ 1,186,604"
type input "$ 770,000"
click at [1125, 386] on input "$ 0" at bounding box center [1084, 384] width 93 height 18
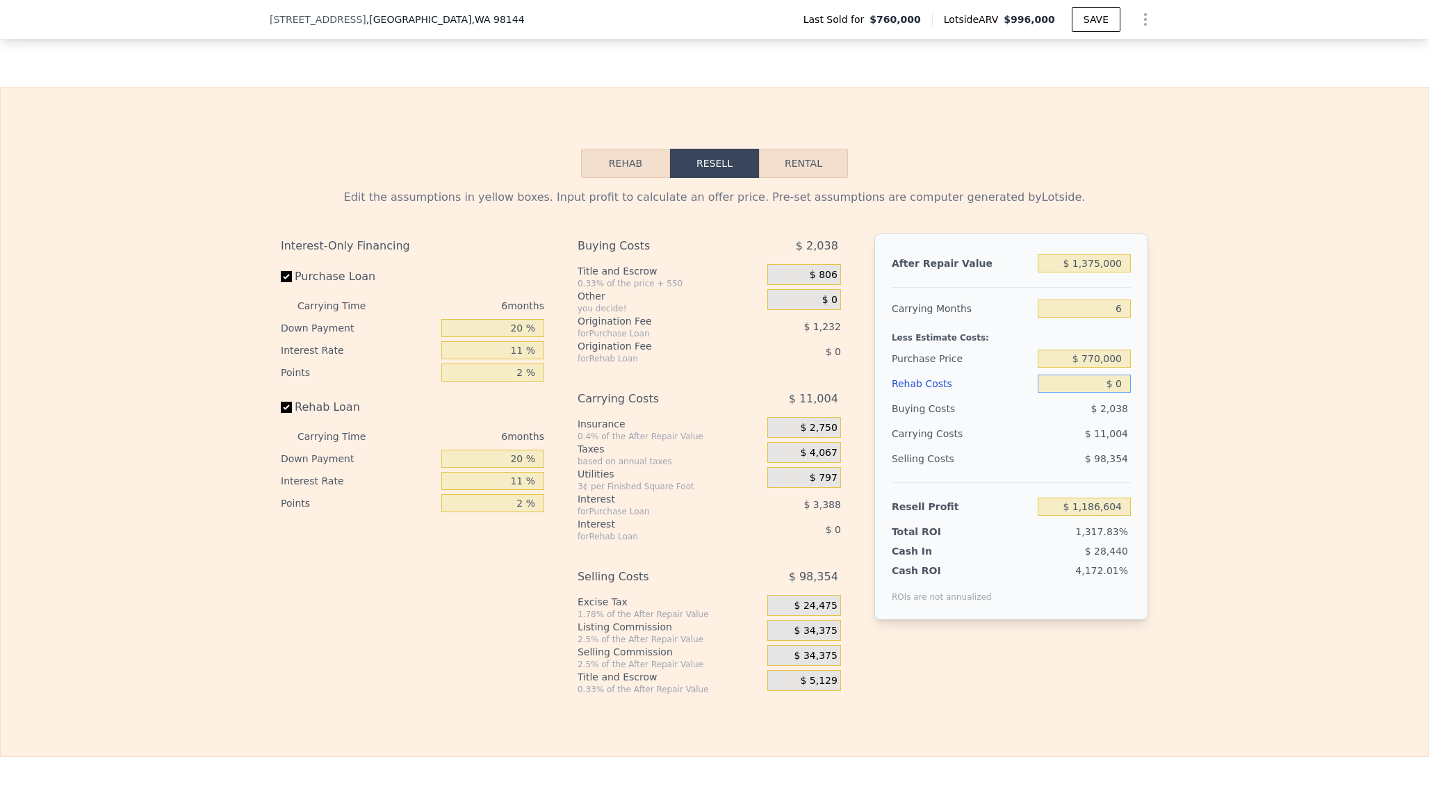
type input "$ 449,716"
type input "$ 3"
type input "$ 449,713"
type input "$ 30"
type input "$ 449,686"
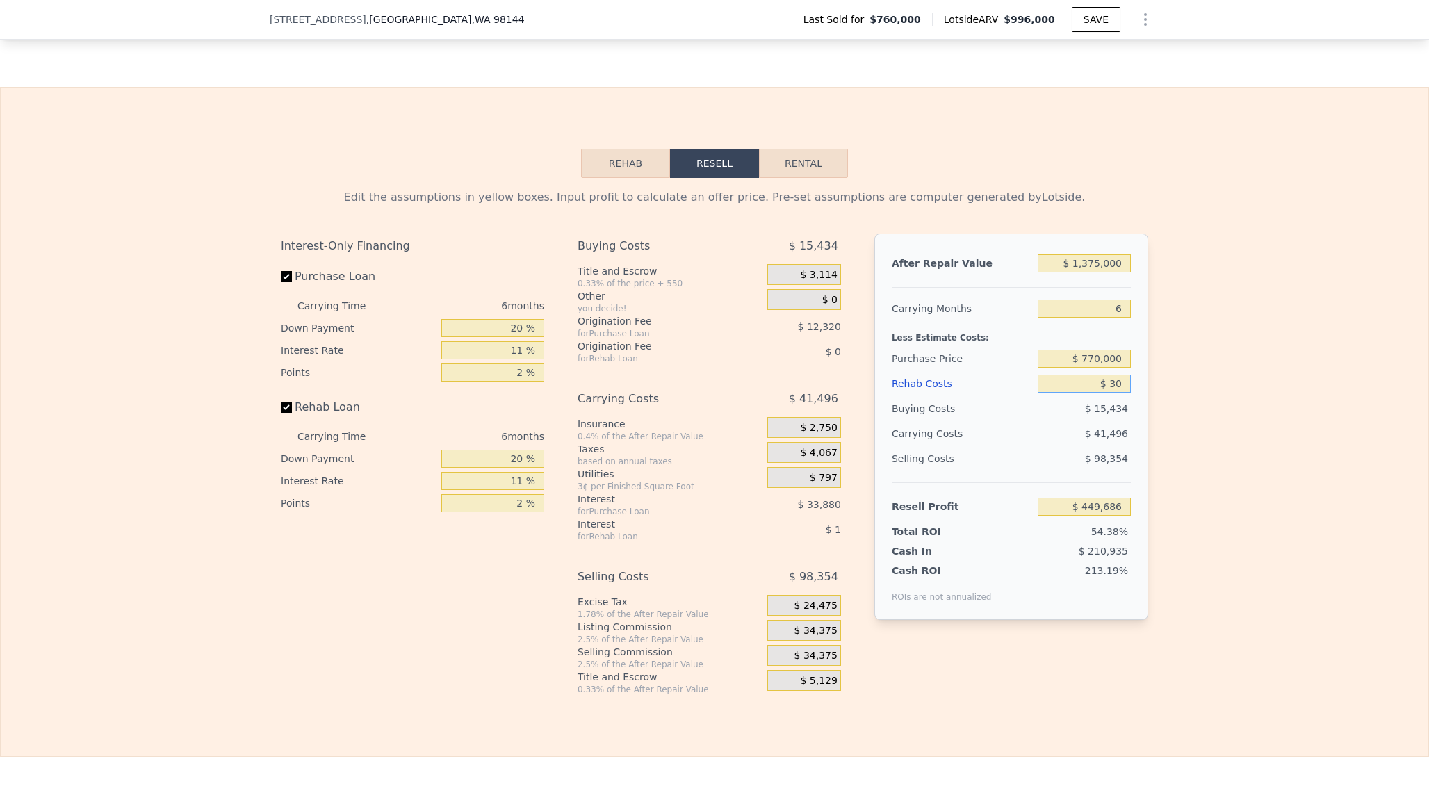
type input "$ 300"
type input "$ 449,399"
type input "$ 3,000"
type input "$ 446,536"
type input "$ 30,000"
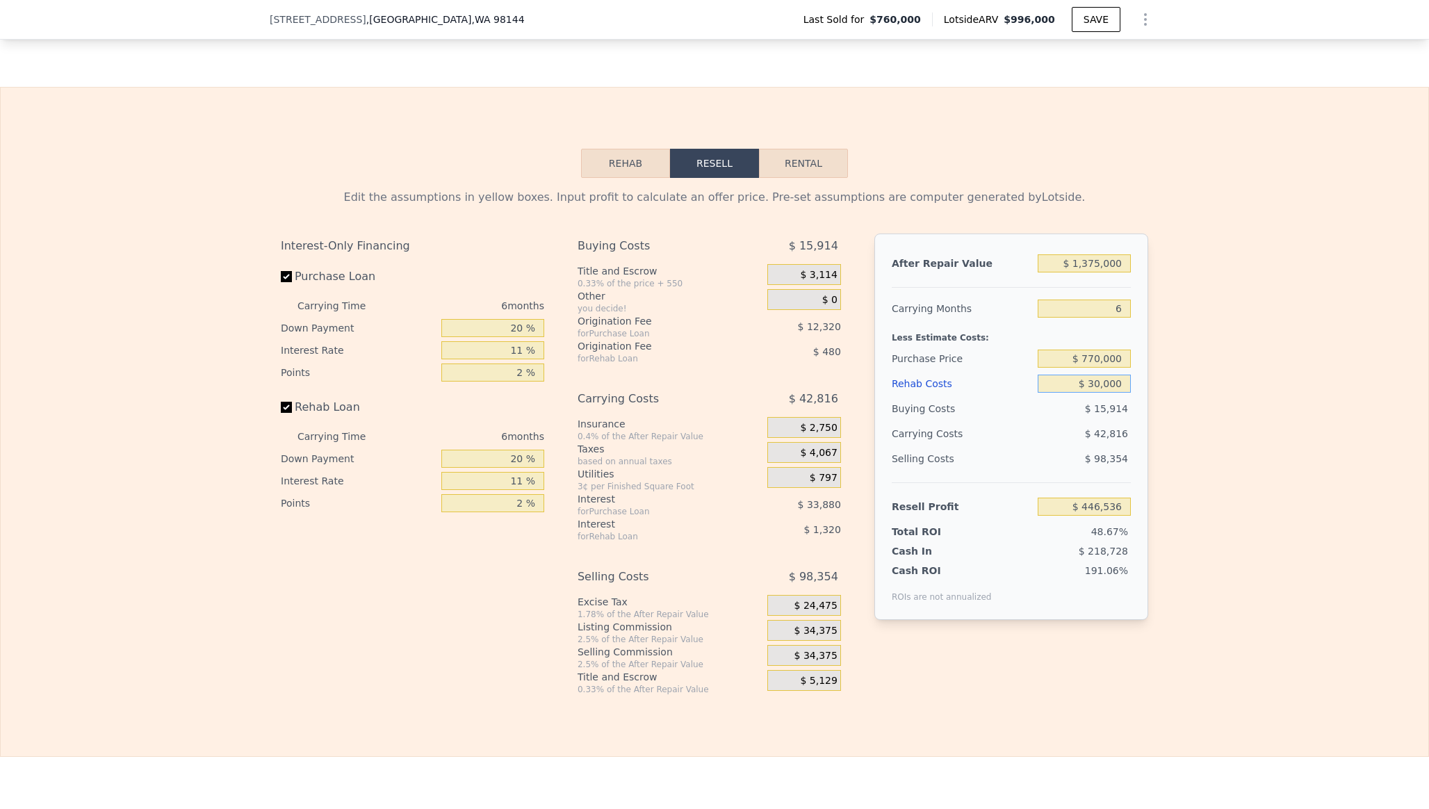
type input "$ 417,916"
type input "$ 300,000"
type input "$ 131,716"
type input "$ 300,000"
type input "$ 996,000"
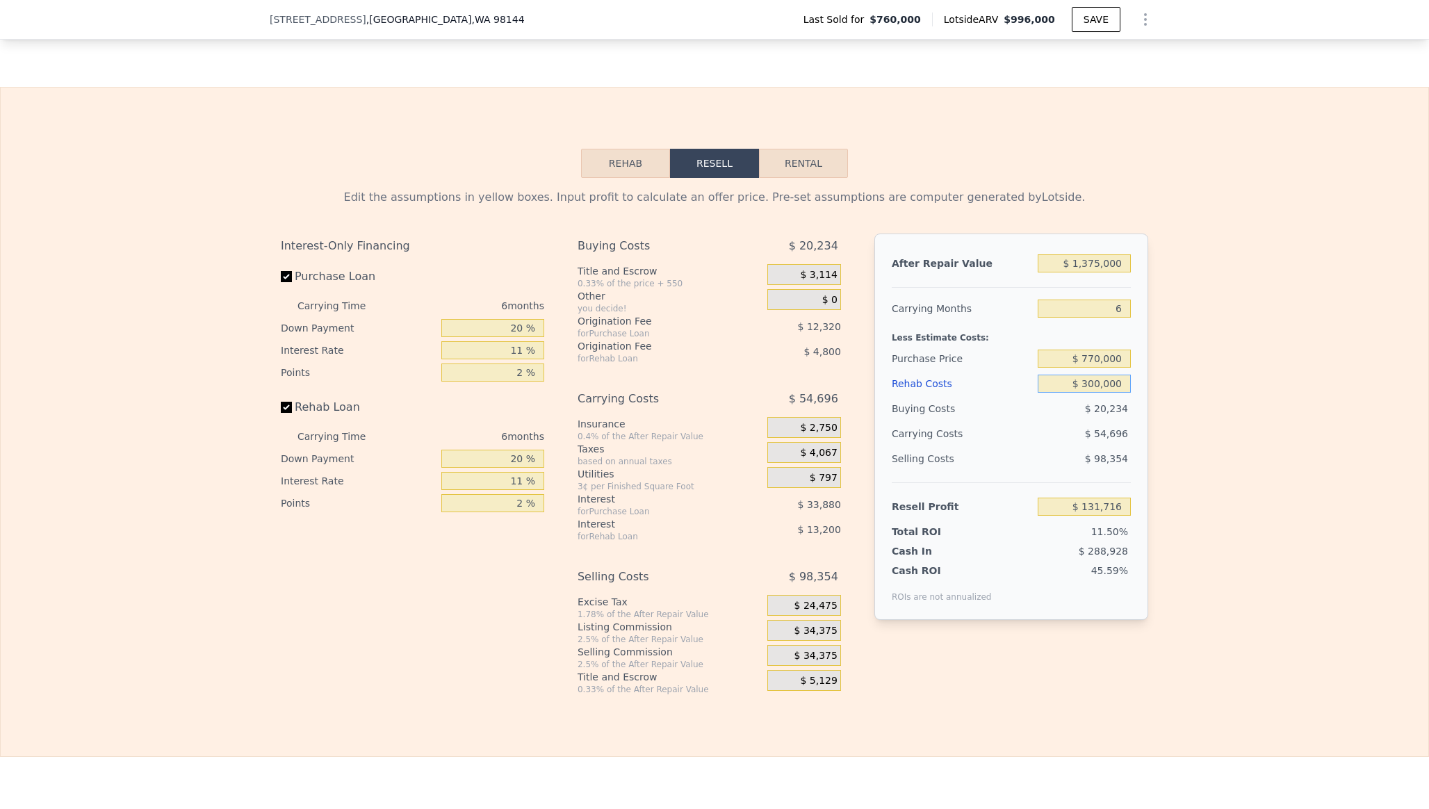
type input "7"
type input "$ 0"
type input "$ 102,353"
drag, startPoint x: 525, startPoint y: 325, endPoint x: 476, endPoint y: 325, distance: 48.7
click at [476, 325] on input "20 %" at bounding box center [492, 328] width 103 height 18
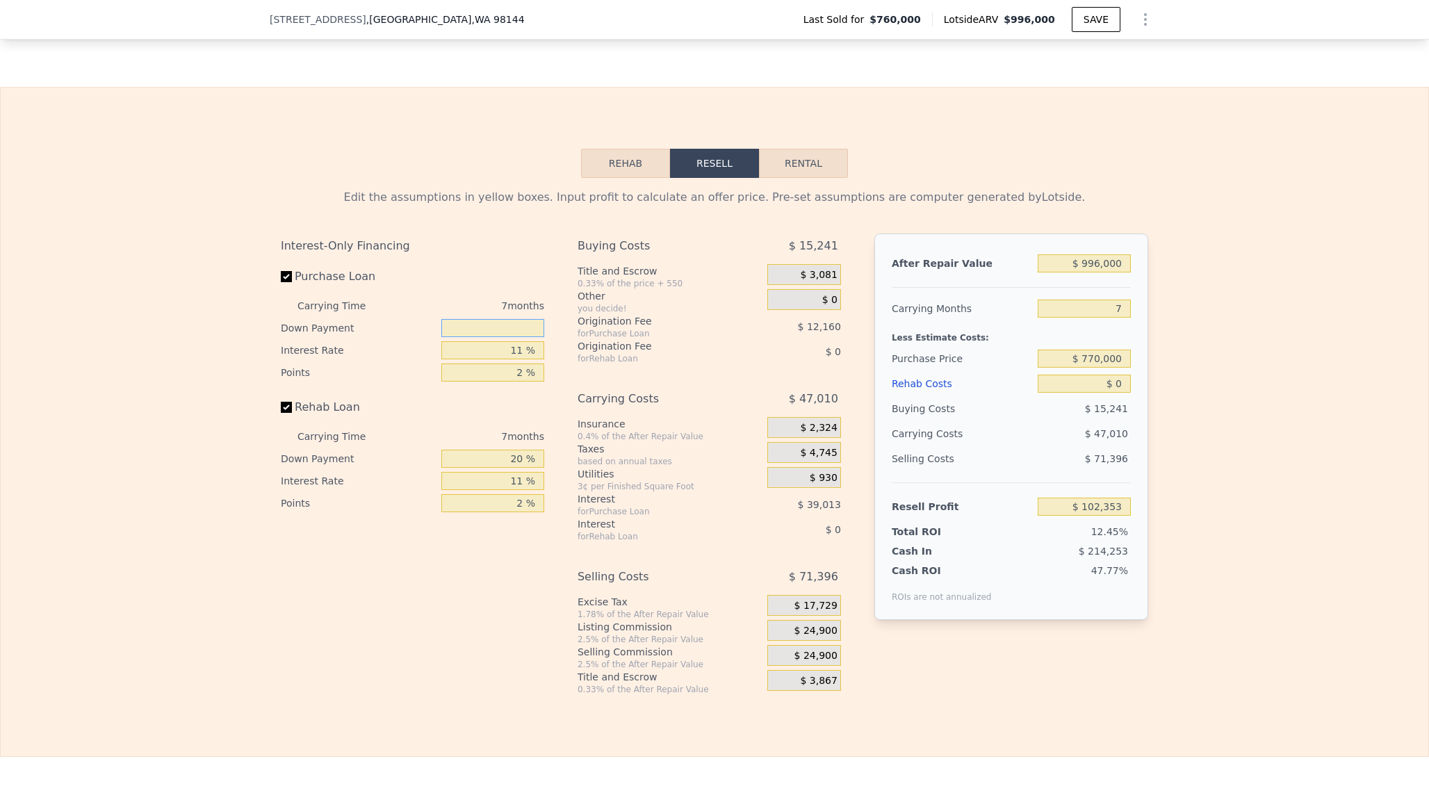
type input "0 %"
type input "$ 89,555"
type input "0 %"
click at [491, 404] on div "Rehab Loan" at bounding box center [412, 410] width 263 height 31
click at [525, 348] on input "11 %" at bounding box center [492, 350] width 103 height 18
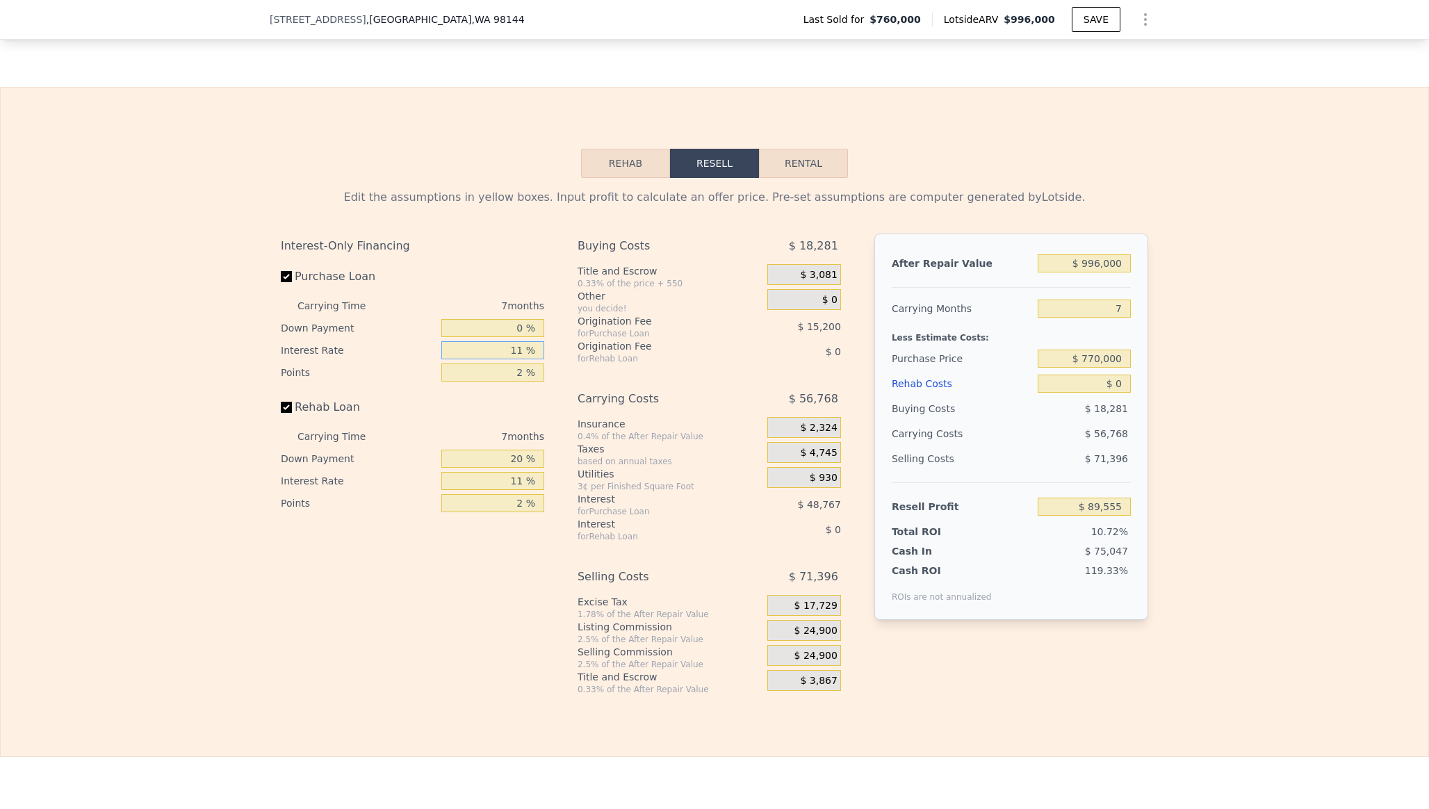
type input "1 %"
type input "$ 133,893"
type input "12 %"
type input "$ 85,124"
type input "12 %"
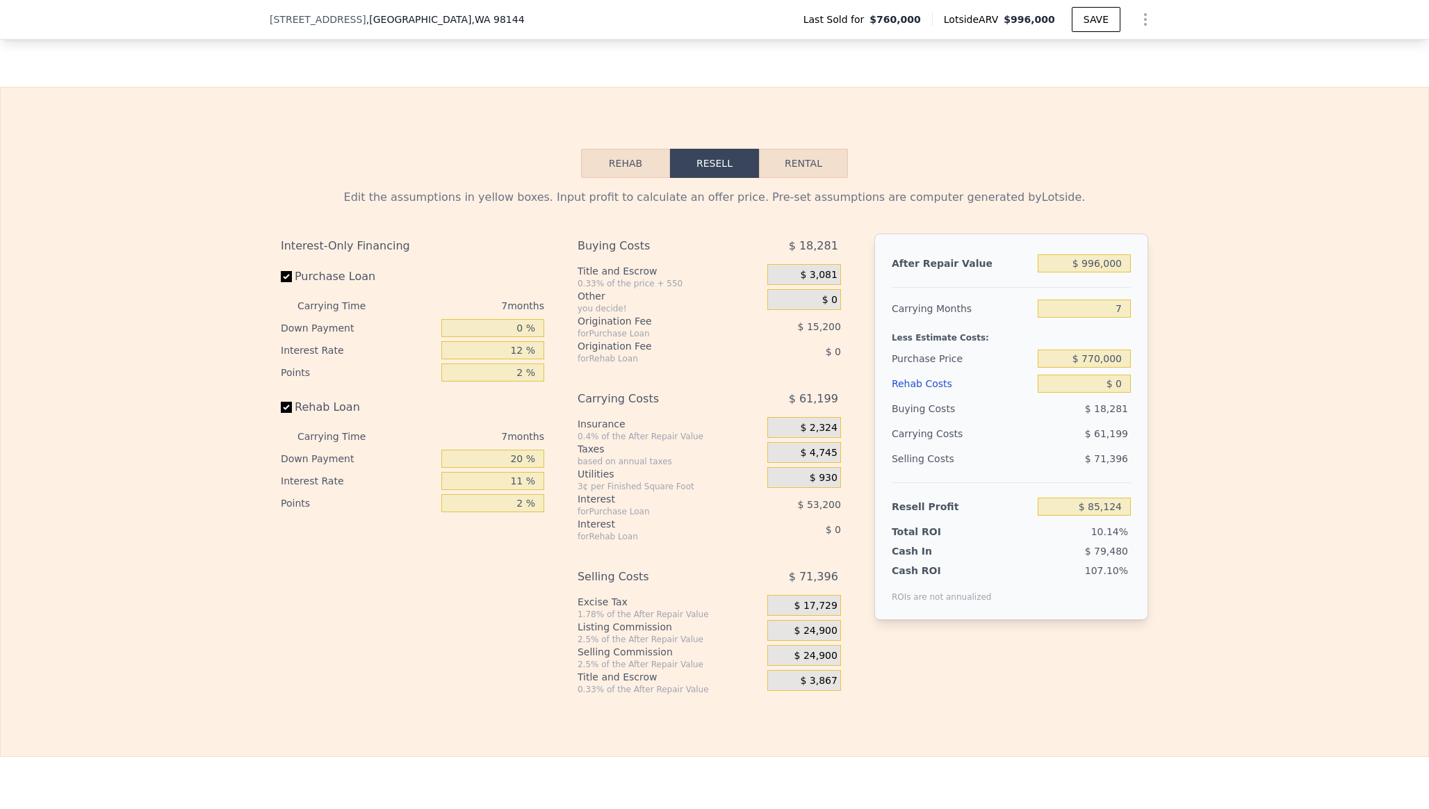
click at [546, 406] on div "Interest-Only Financing Purchase Loan Carrying Time 7 months Down Payment 0 % I…" at bounding box center [418, 465] width 275 height 462
click at [525, 370] on input "2 %" at bounding box center [492, 373] width 103 height 18
type input "2.4 %"
type input "$ 82,084"
type input "2.44 %"
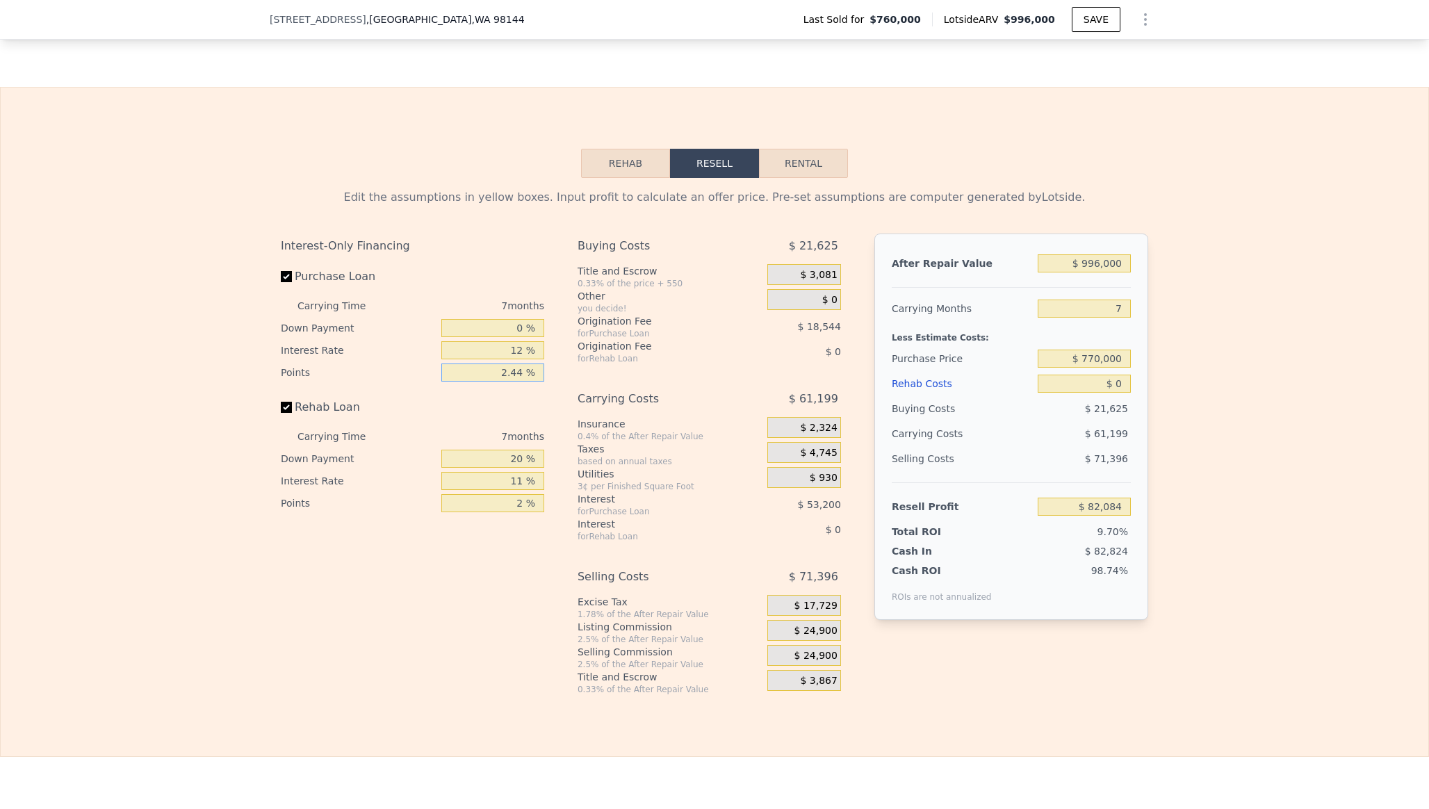
type input "$ 81,780"
type input "2.44 %"
click at [525, 461] on input "20 %" at bounding box center [492, 459] width 103 height 18
type input "2 %"
type input "0 %"
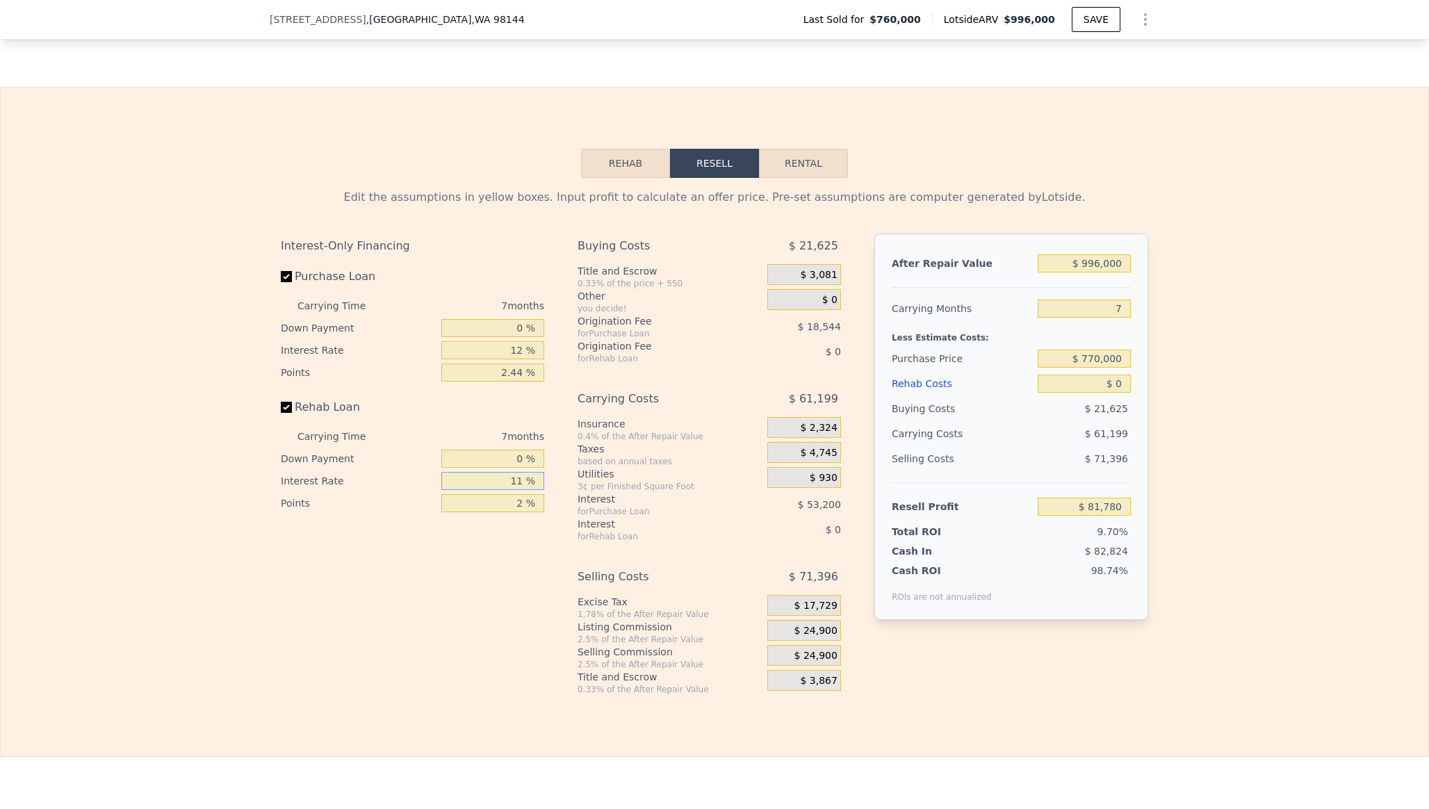
click at [522, 484] on input "11 %" at bounding box center [492, 481] width 103 height 18
type input "12 %"
click at [522, 508] on input "2 %" at bounding box center [492, 503] width 103 height 18
type input "2.44 %"
click at [544, 626] on div "Interest-Only Financing Purchase Loan Carrying Time 7 months Down Payment 0 % I…" at bounding box center [418, 465] width 275 height 462
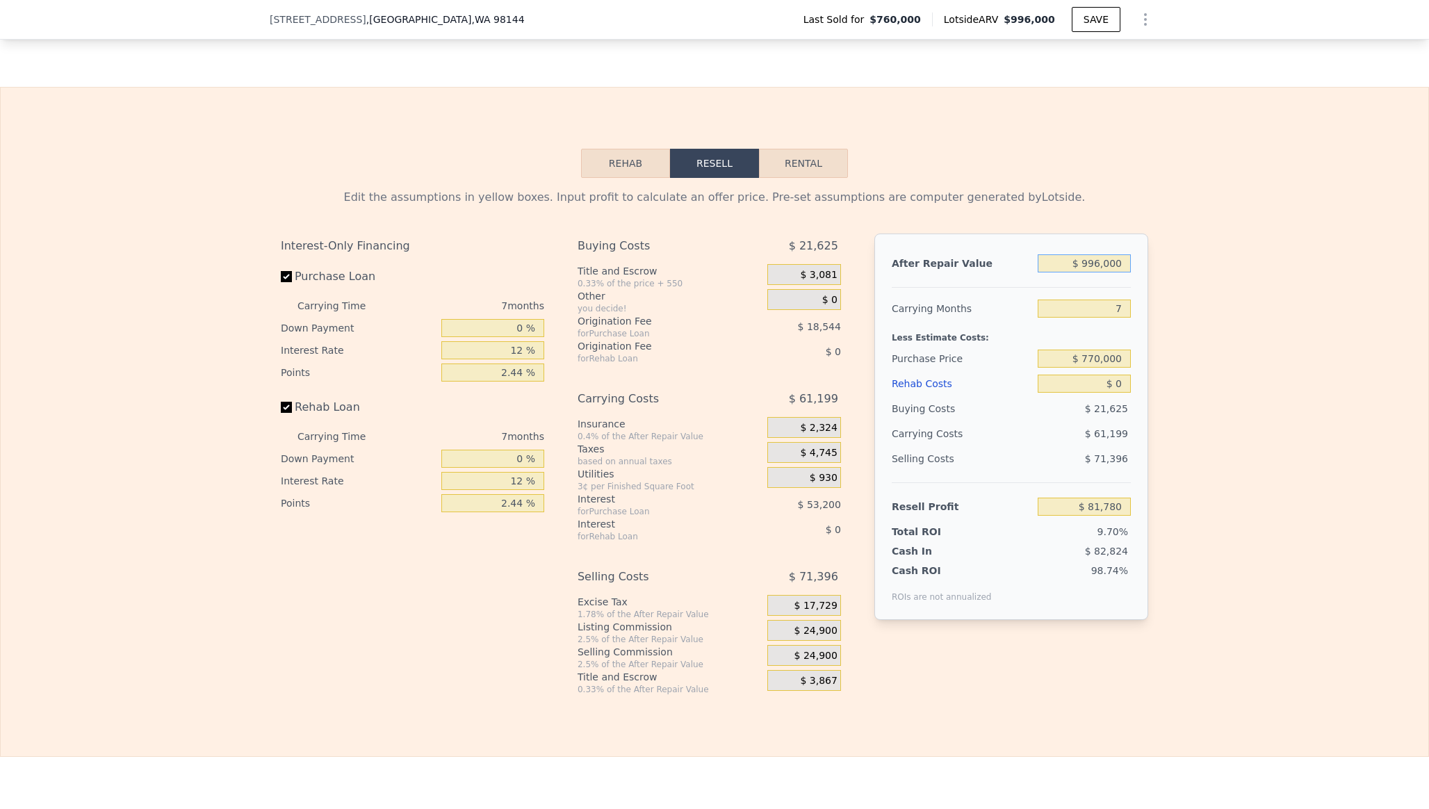
click at [1112, 266] on input "$ 996,000" at bounding box center [1084, 263] width 93 height 18
type input "$ 1"
type input "-$ 841,049"
type input "$ 13"
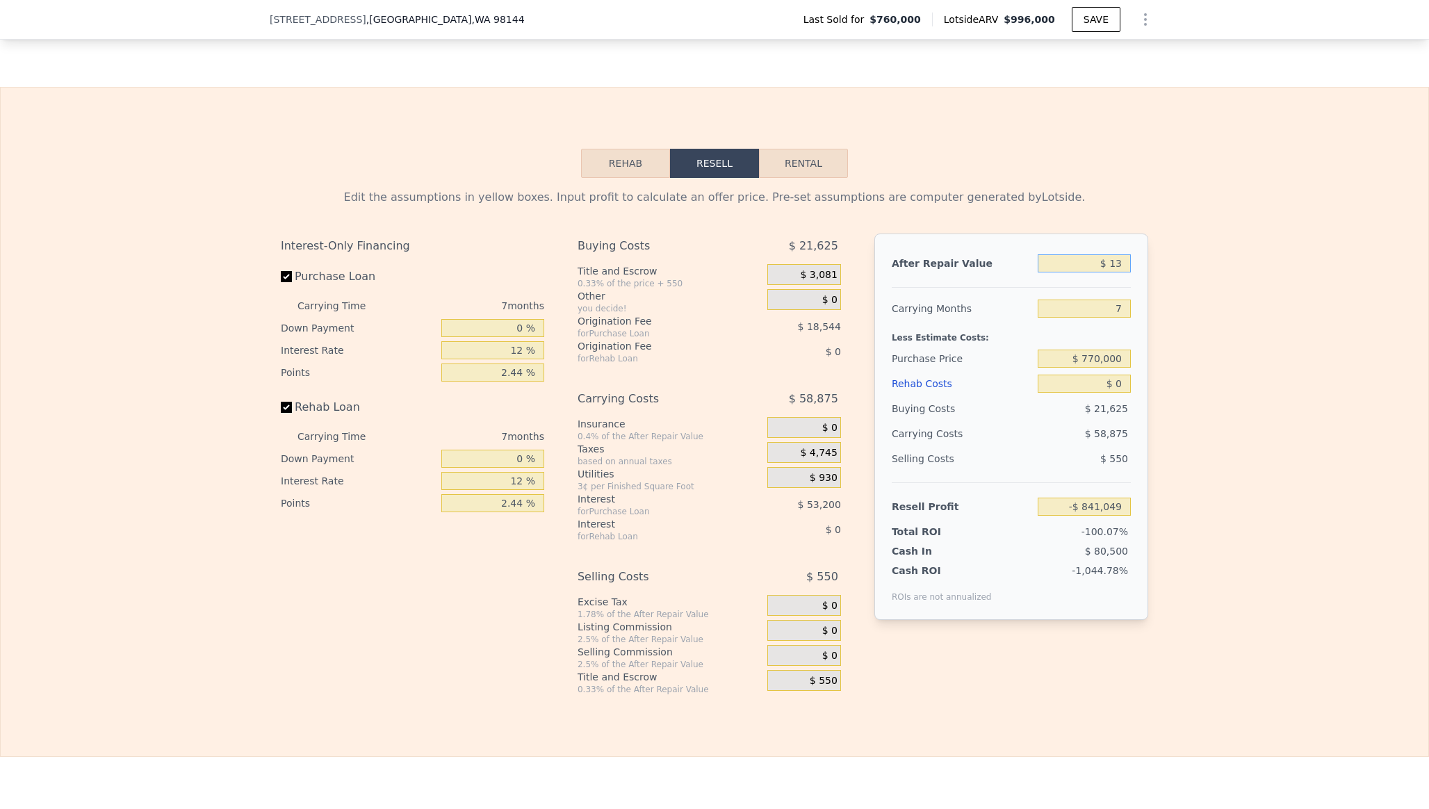
type input "-$ 841,037"
type input "$ 137"
type input "-$ 840,921"
type input "$ 1,375"
type input "-$ 839,775"
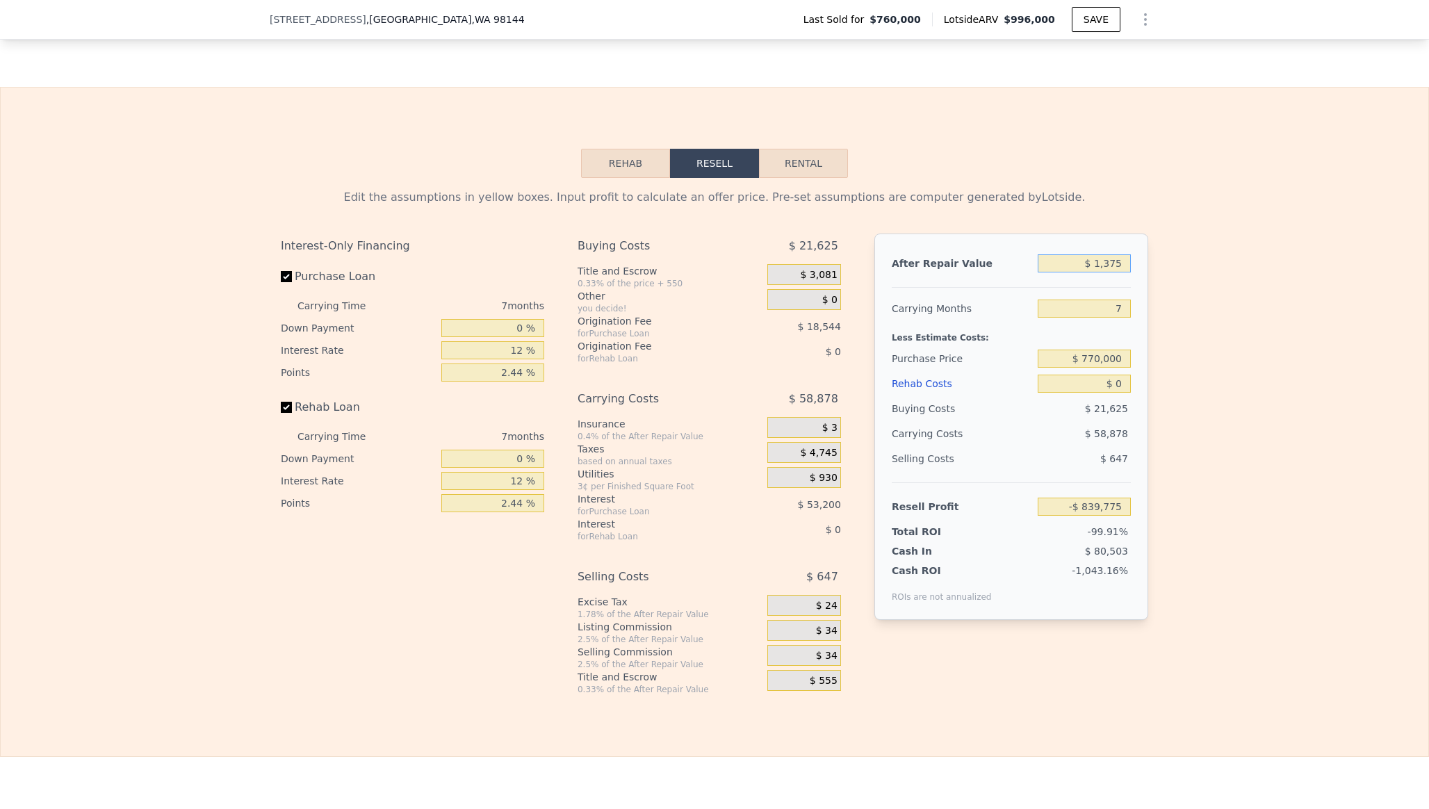
type input "$ 13,750"
type input "-$ 828,311"
type input "$ 137,500"
type input "-$ 713,653"
type input "$ 1,375,000"
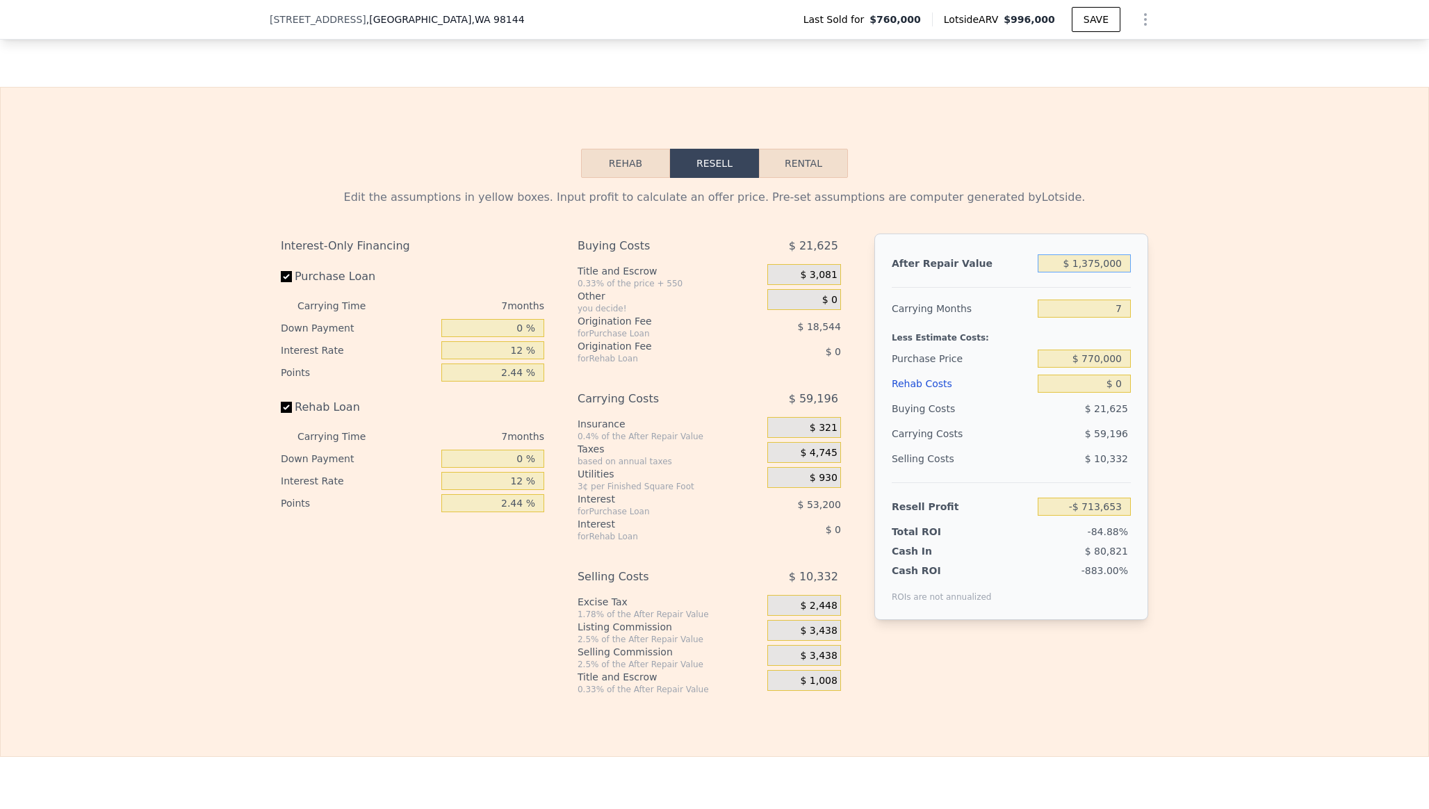
type input "$ 432,938"
type input "$ 1,375,000"
click at [1122, 383] on input "$ 0" at bounding box center [1084, 384] width 93 height 18
type input "$ 3"
type input "$ 432,935"
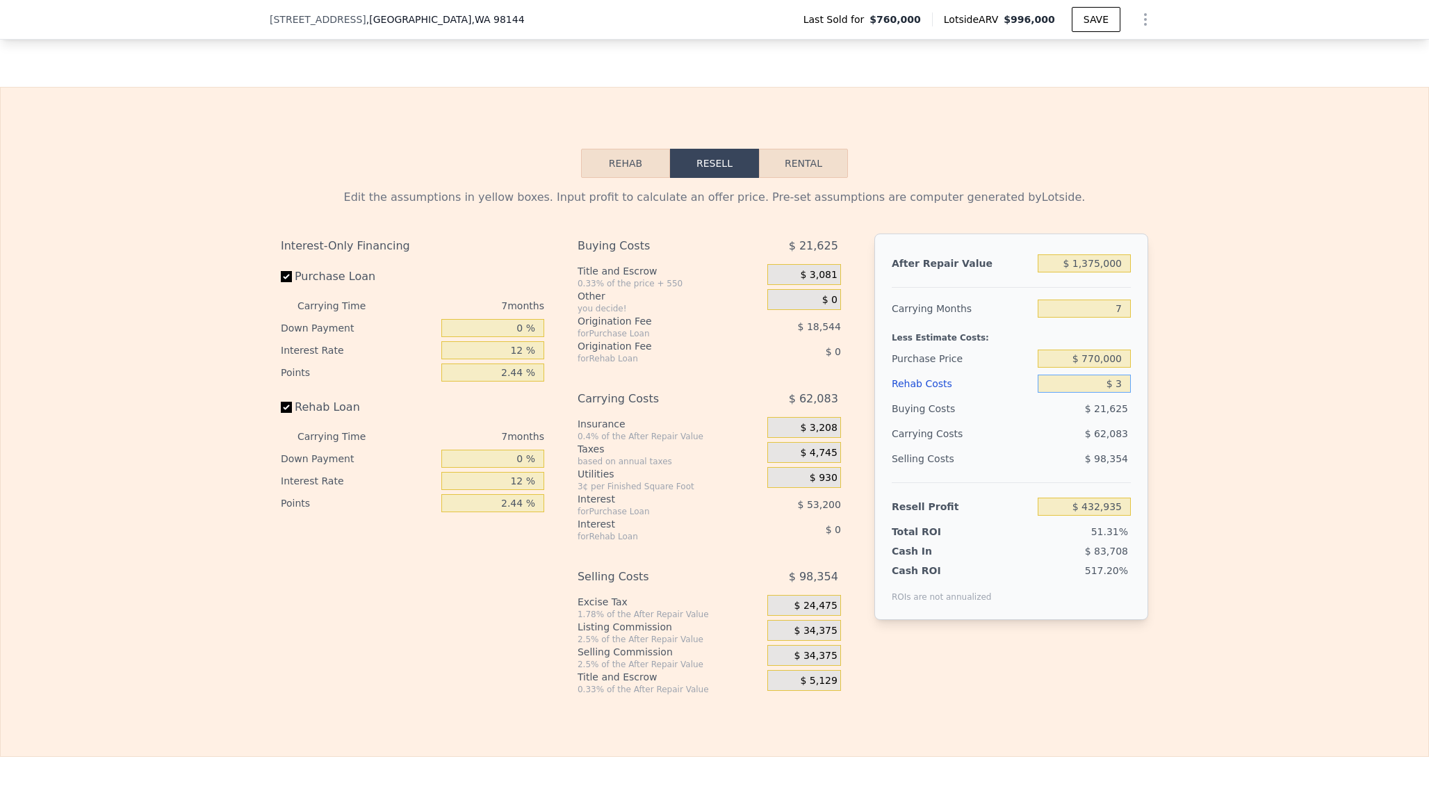
type input "$ 30"
type input "$ 432,907"
type input "$ 300"
type input "$ 432,610"
type input "$ 3,000"
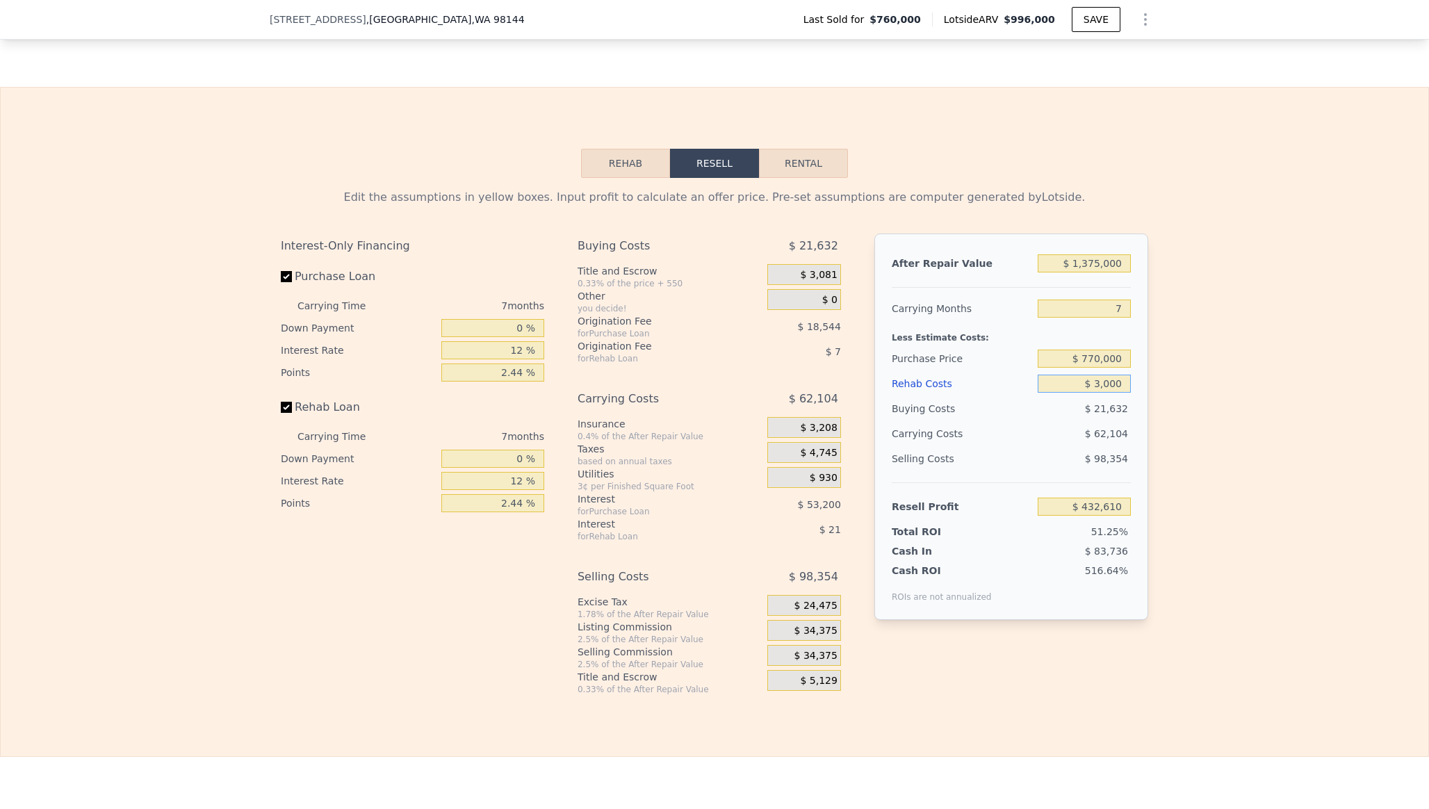
type input "$ 429,655"
type input "$ 30,000"
type input "$ 400,106"
type input "$ 300,000"
type input "$ 104,618"
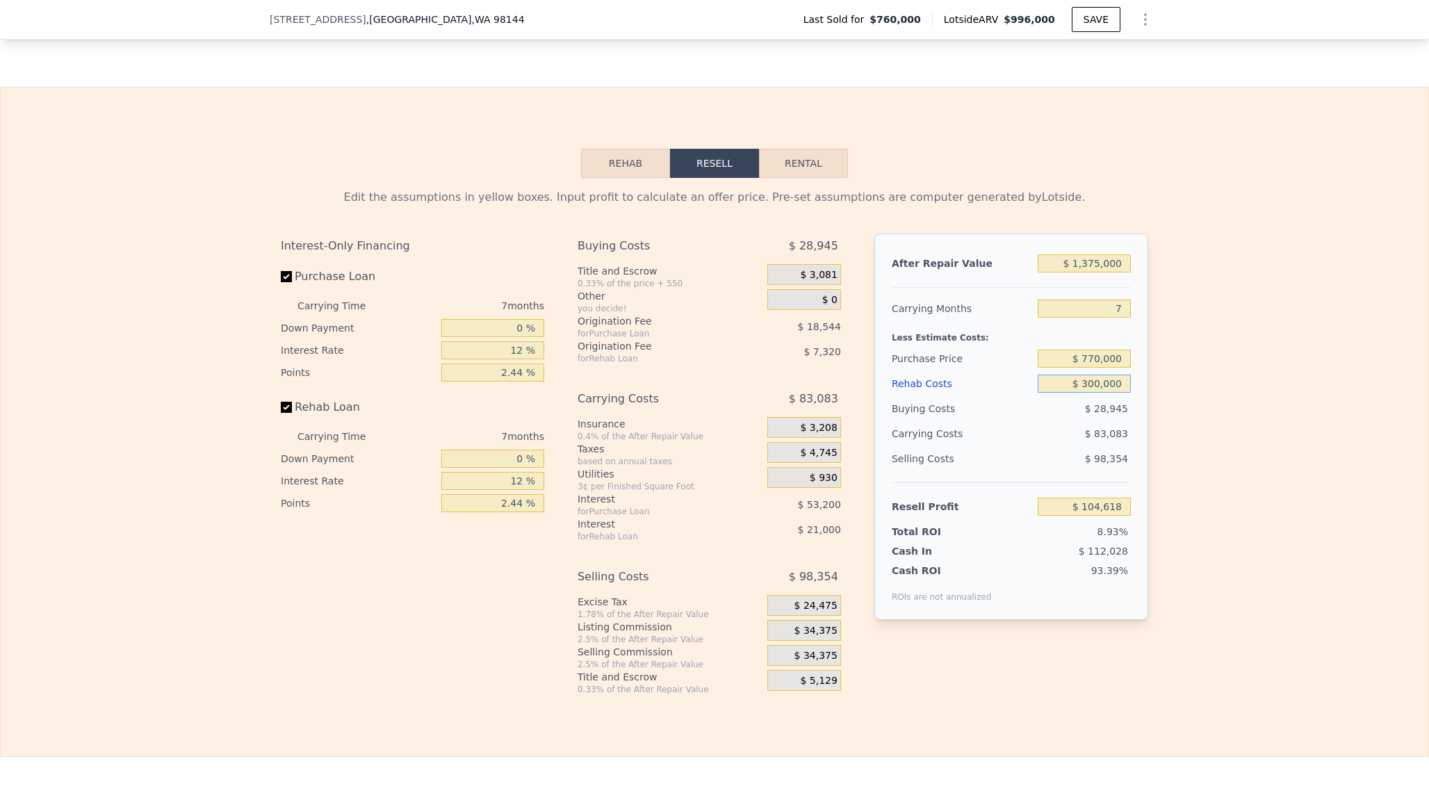
type input "$ 300,000"
click at [1126, 263] on input "$ 1,375,000" at bounding box center [1084, 263] width 93 height 18
type input "$ 13,750"
type input "-$ 1,156,631"
type input "$ 1,375"
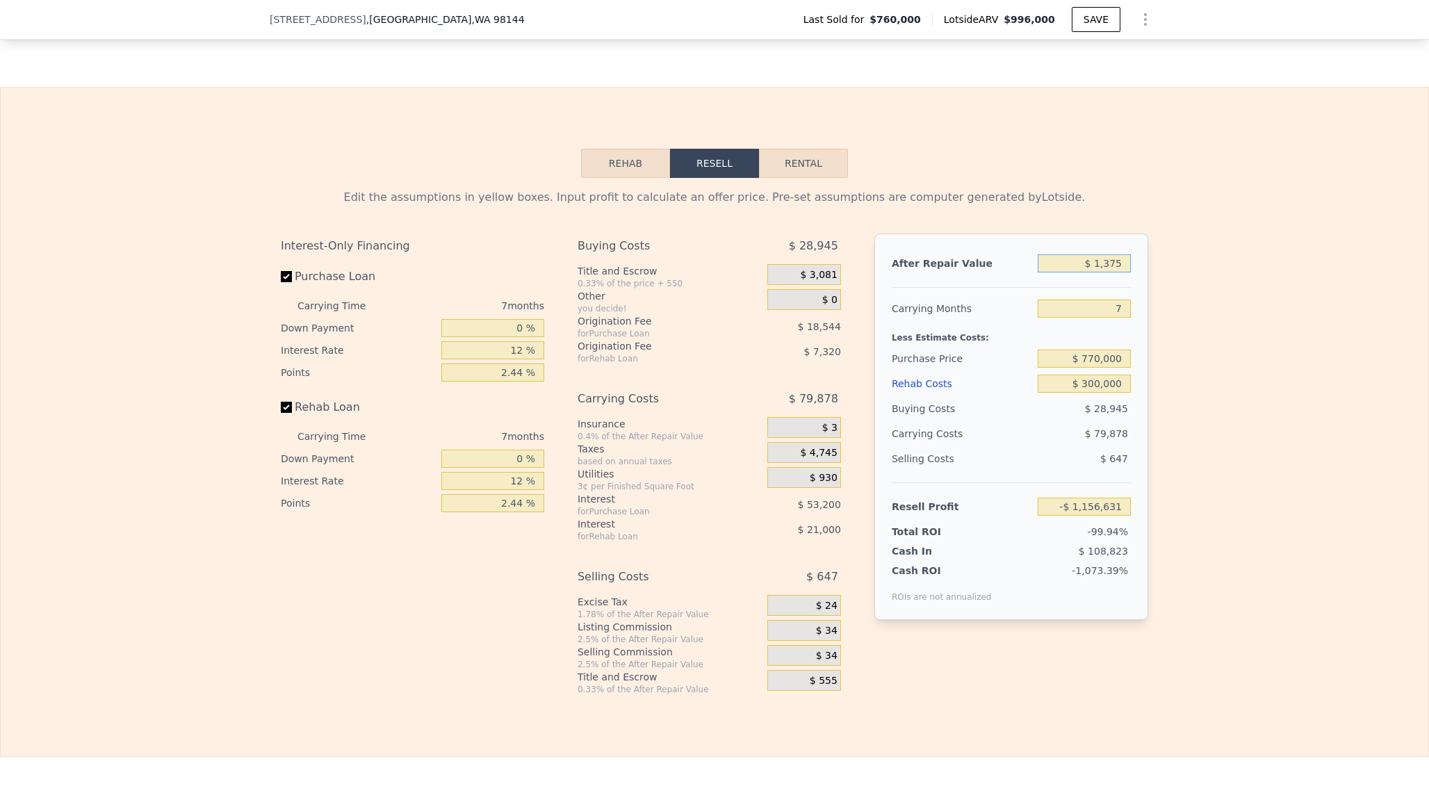
type input "-$ 1,168,095"
type input "$ 137"
type input "-$ 1,169,241"
type input "$ 13"
type input "-$ 1,169,357"
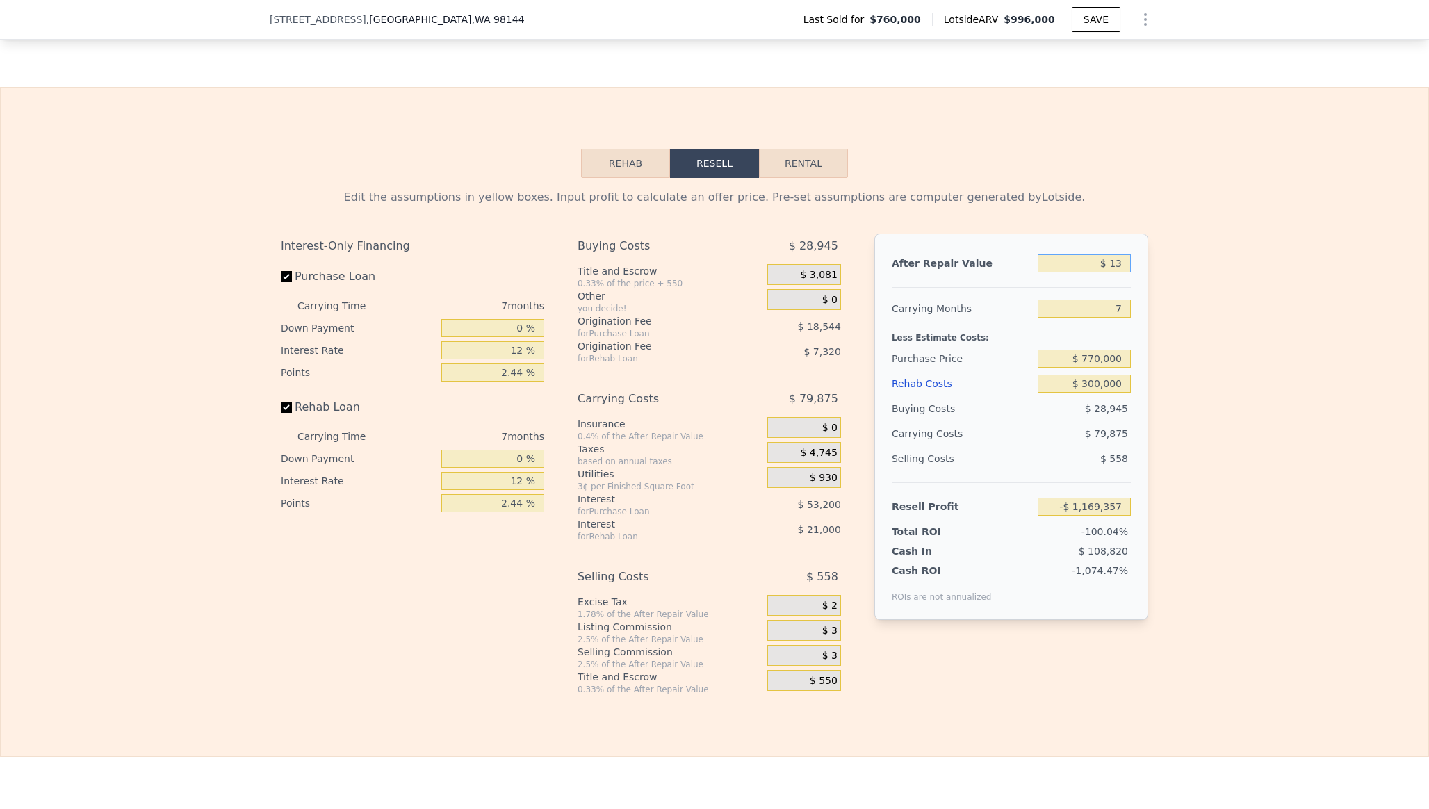
type input "$ 1"
type input "-$ 1,169,369"
type input "$ 130"
type input "-$ 1,169,248"
type input "$ 1,300"
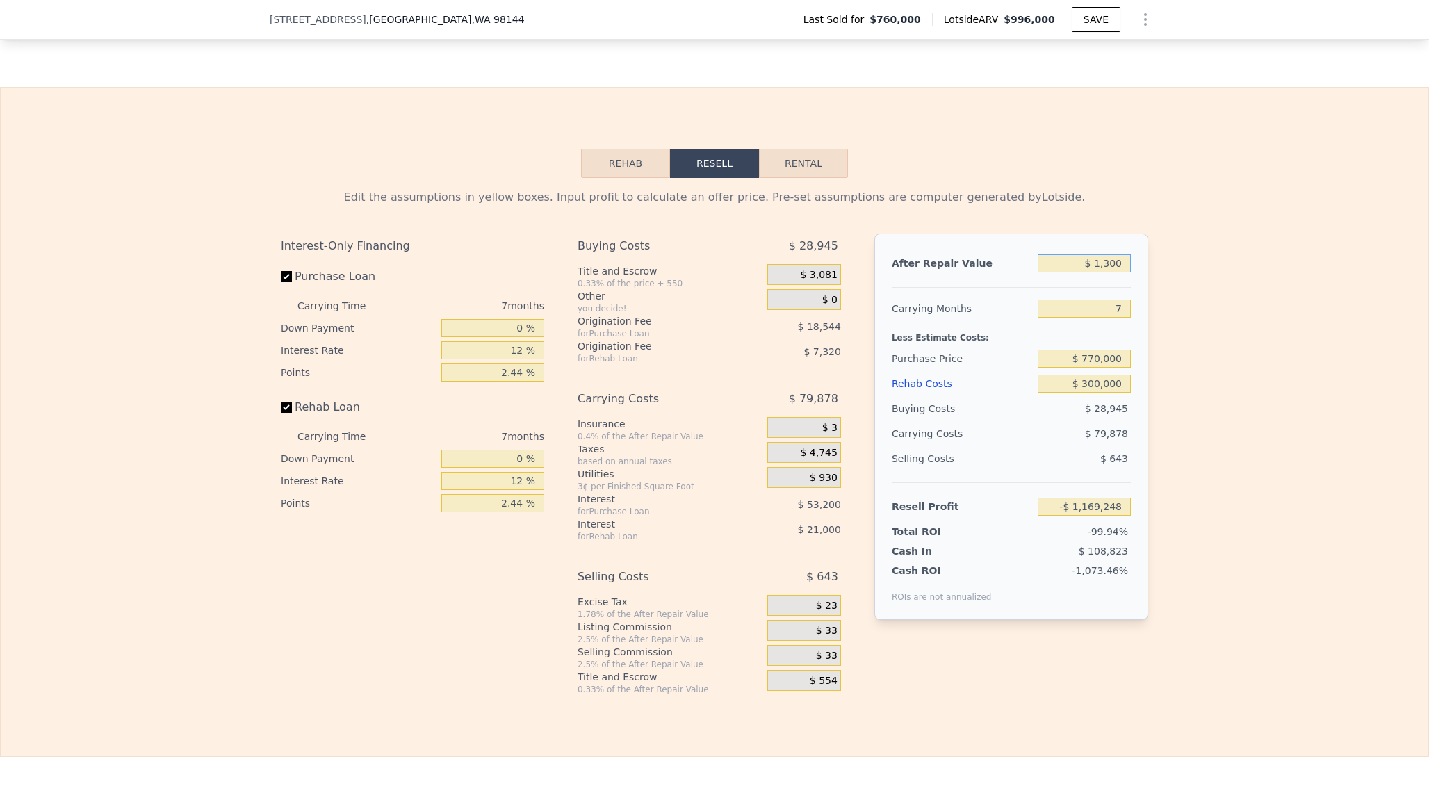
type input "-$ 1,168,166"
type input "$ 13,000"
type input "-$ 1,157,324"
type input "$ 130,000"
type input "-$ 1,048,920"
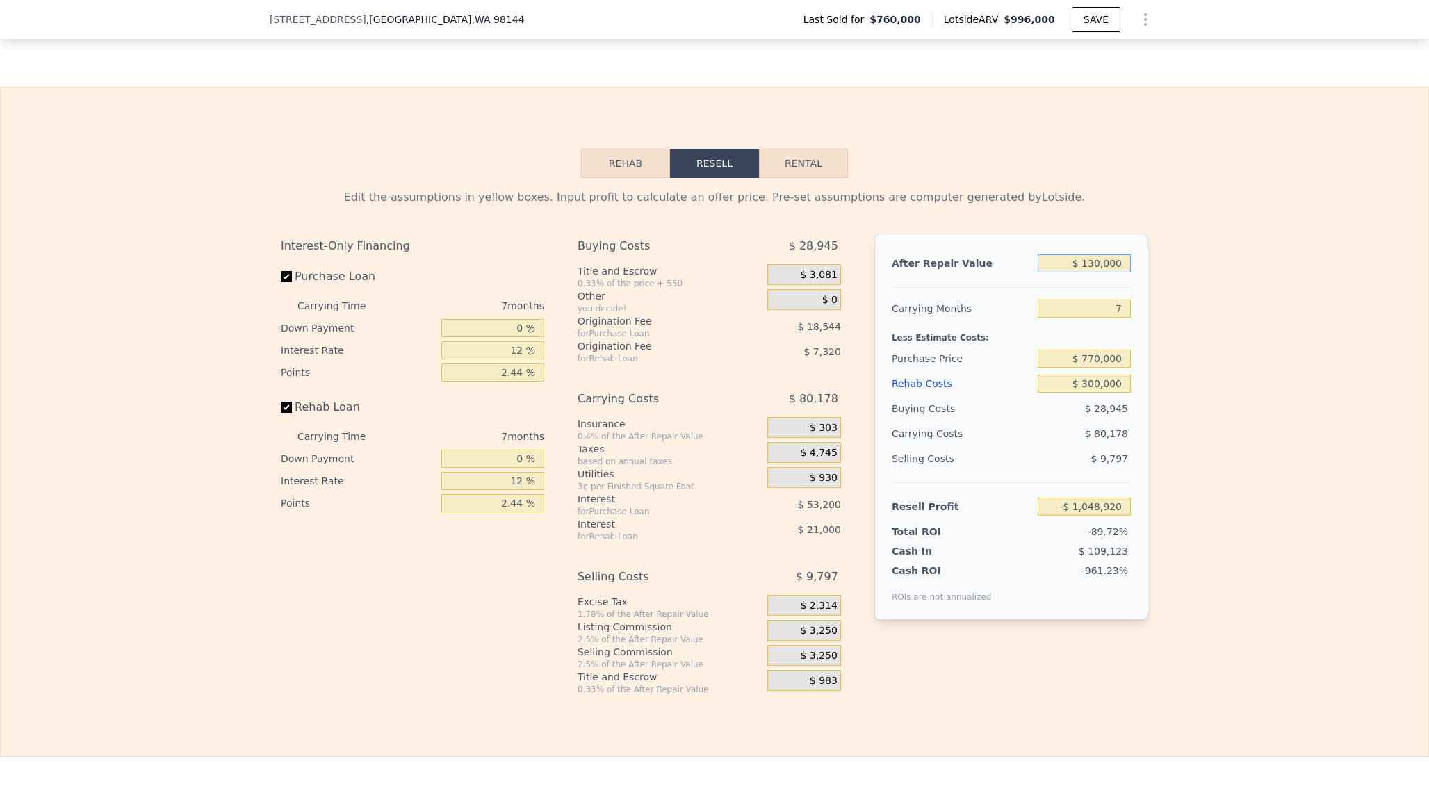
type input "$ 1,300,000"
type input "$ 35,128"
type input "$ 130,000"
type input "-$ 1,048,920"
type input "$ 13,000"
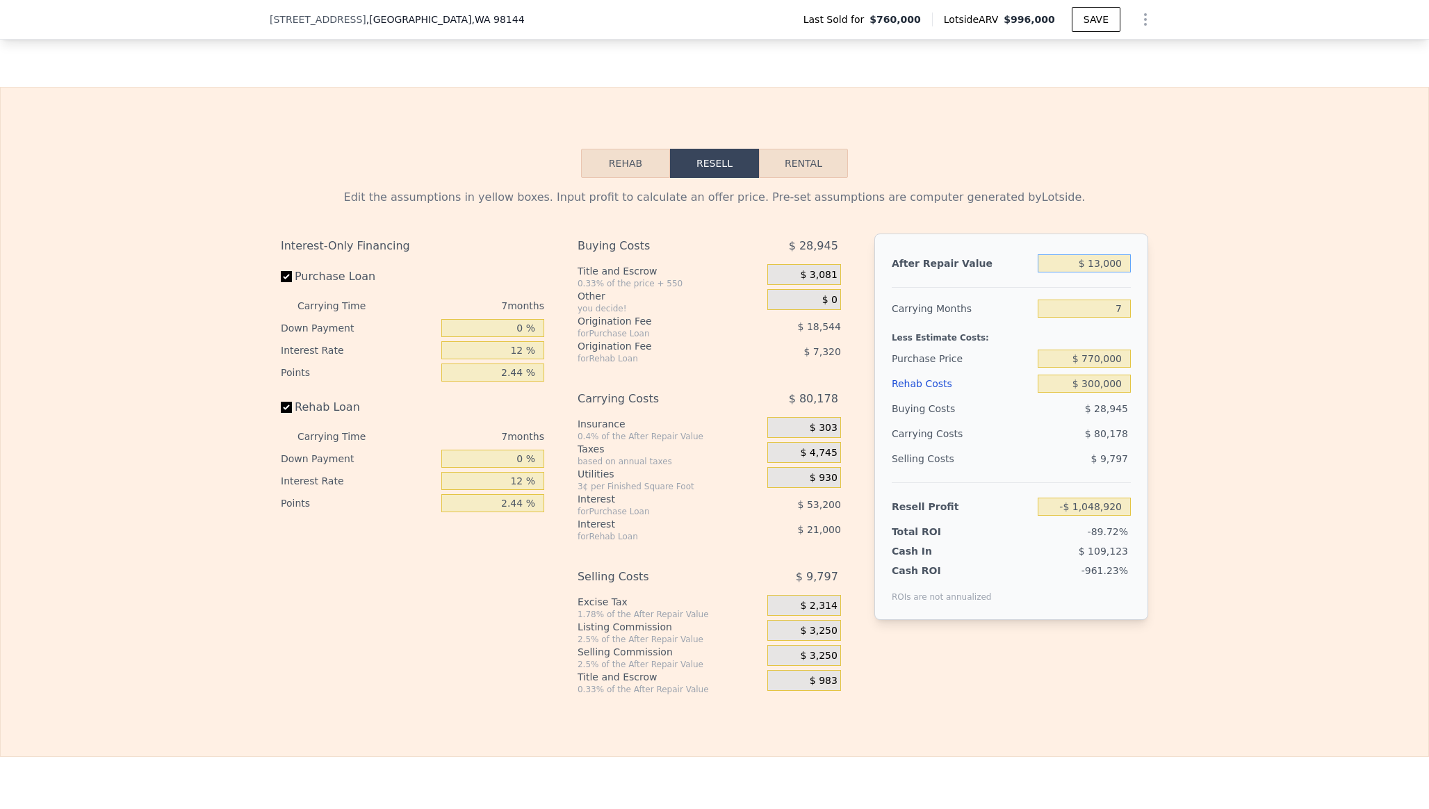
type input "-$ 1,157,324"
type input "$ 1,300"
type input "-$ 1,168,166"
type input "$ 130"
type input "-$ 1,169,248"
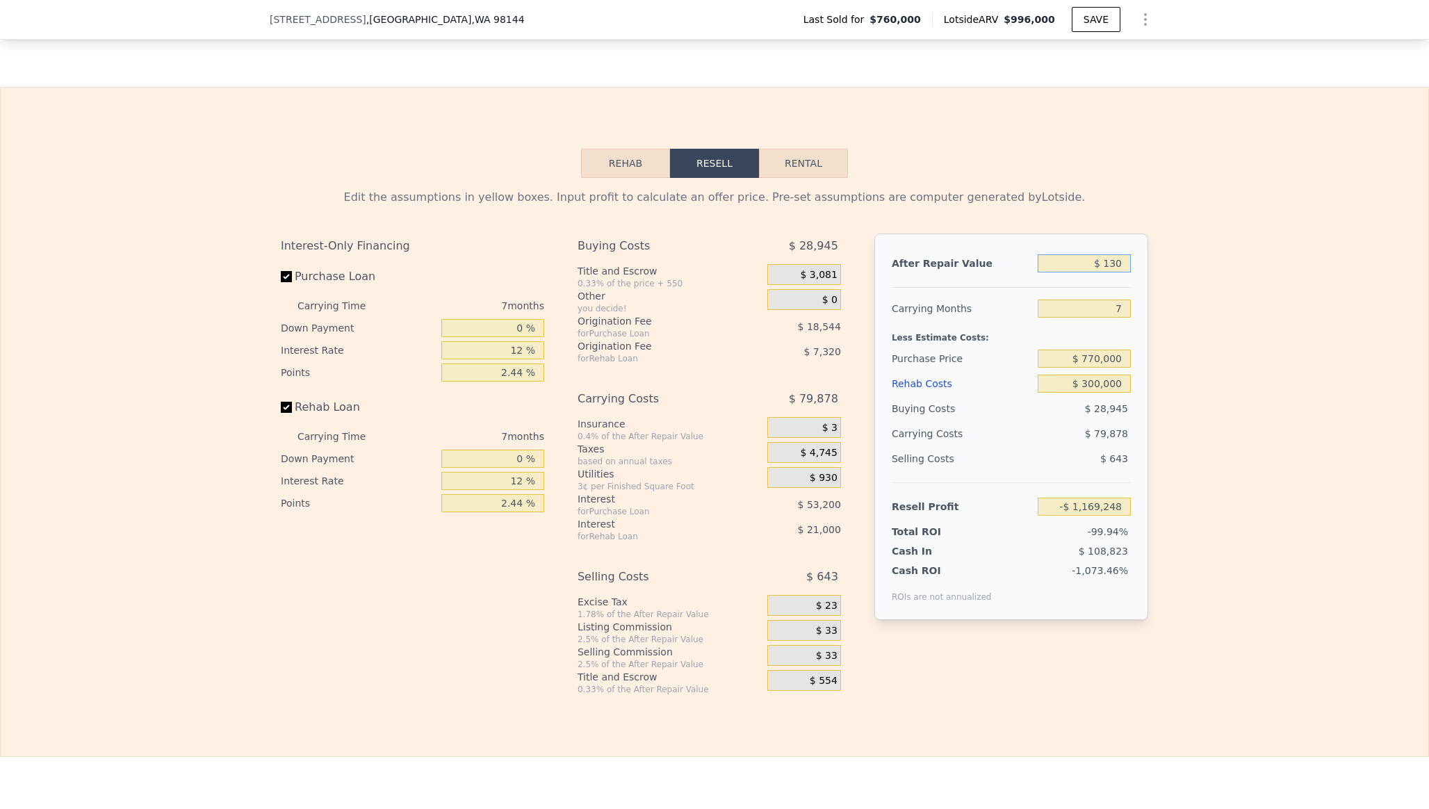
type input "$ 13"
type input "-$ 1,169,357"
type input "$ 1"
type input "-$ 1,169,369"
type input "$ 12"
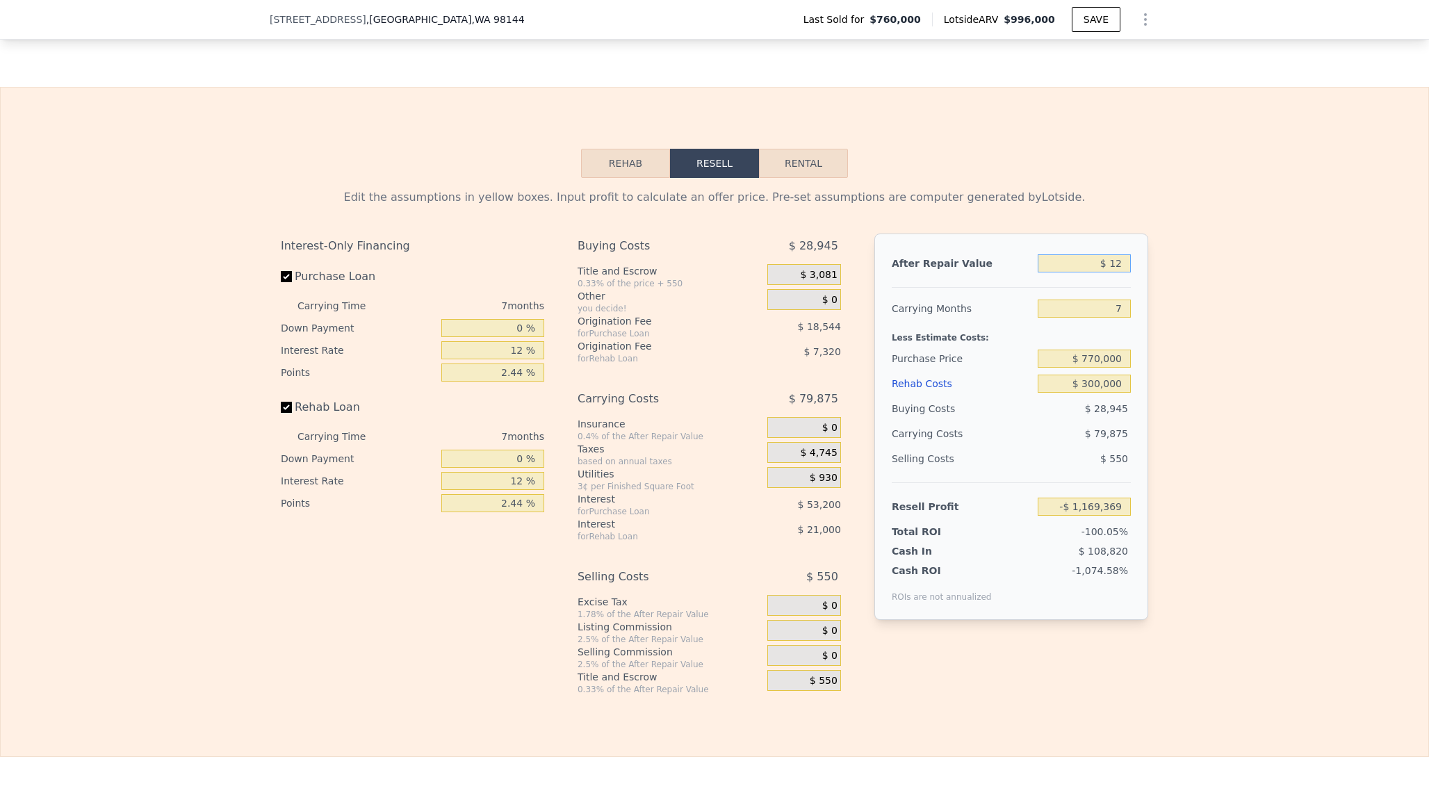
type input "-$ 1,169,358"
type input "$ 126"
type input "-$ 1,169,252"
type input "$ 1,265"
type input "-$ 1,168,199"
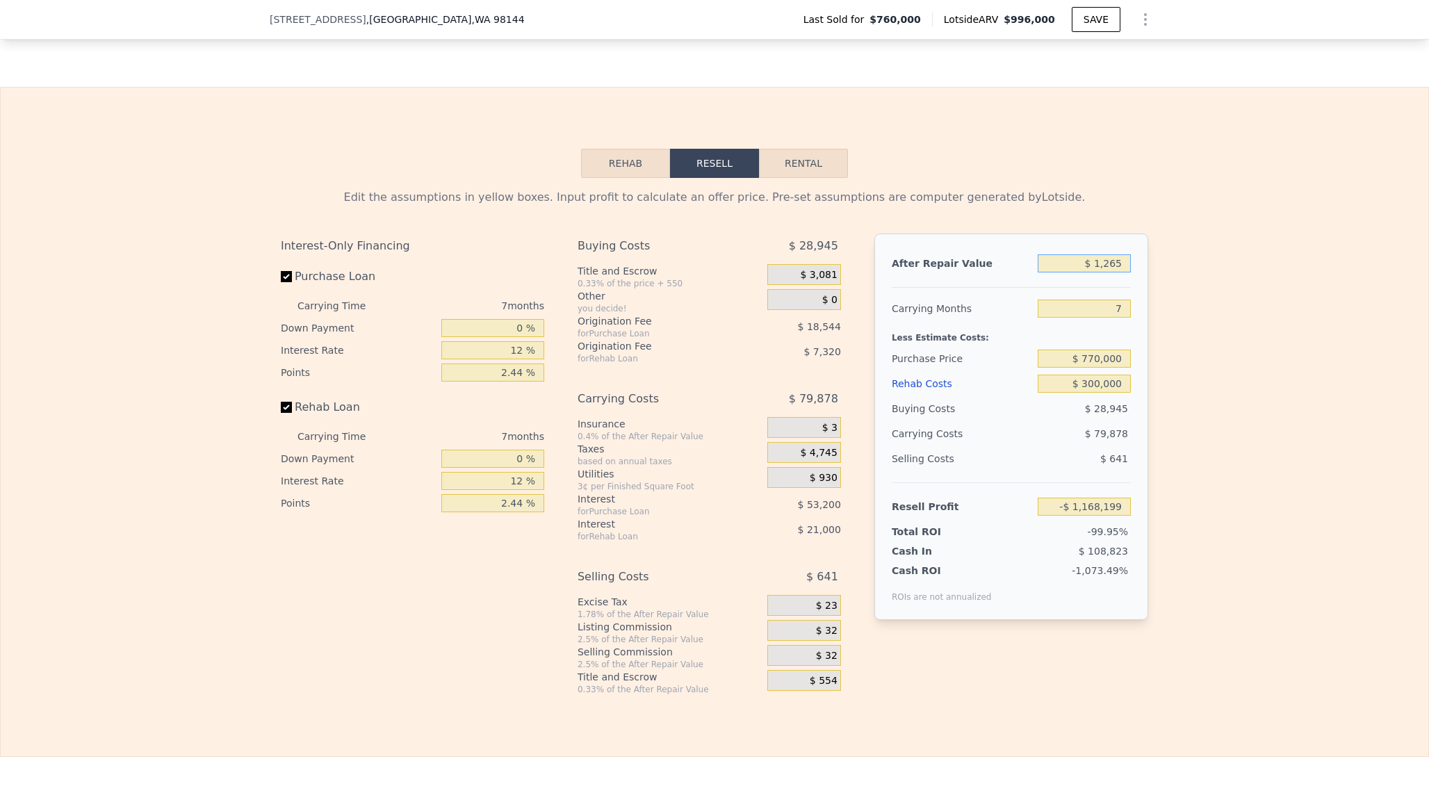
type input "$ 126"
type input "-$ 1,169,252"
type input "$ 12"
type input "-$ 1,169,358"
type input "$ 127"
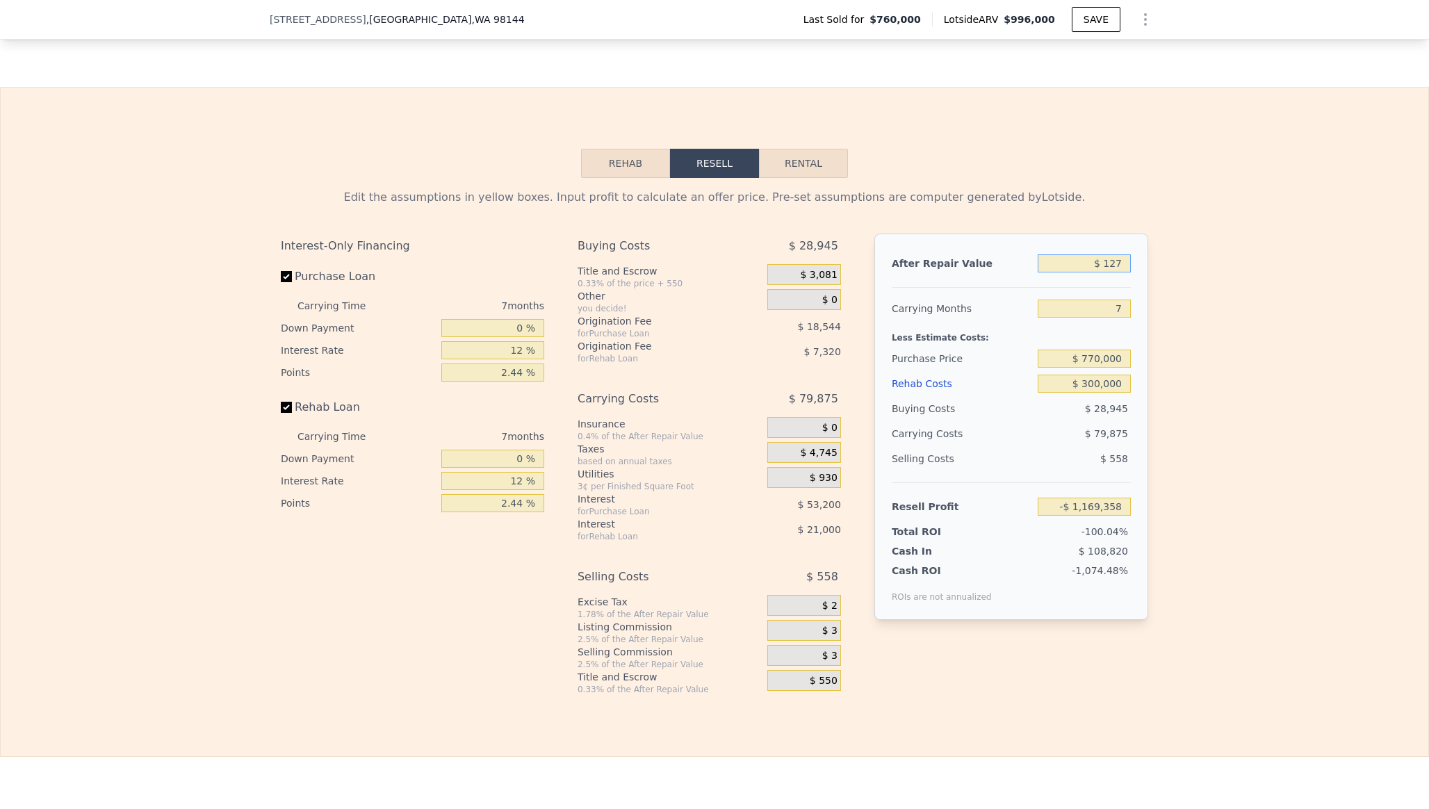
type input "-$ 1,169,251"
type input "$ 1,275"
type input "-$ 1,168,189"
type input "$ 12,750"
type input "-$ 1,157,557"
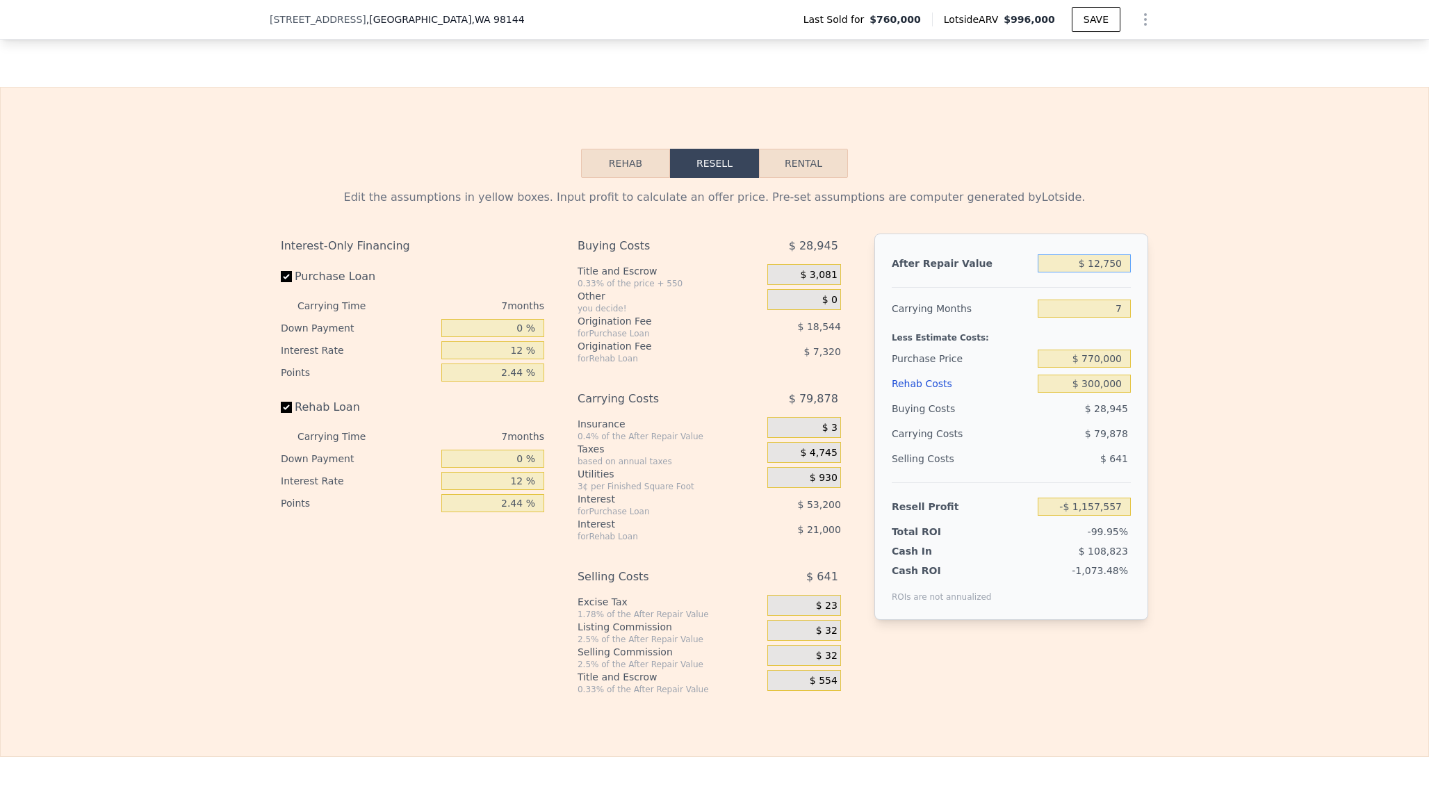
type input "$ 127,500"
type input "-$ 1,051,239"
type input "$ 1,275,000"
type input "$ 11,964"
drag, startPoint x: 1073, startPoint y: 263, endPoint x: 1142, endPoint y: 261, distance: 69.5
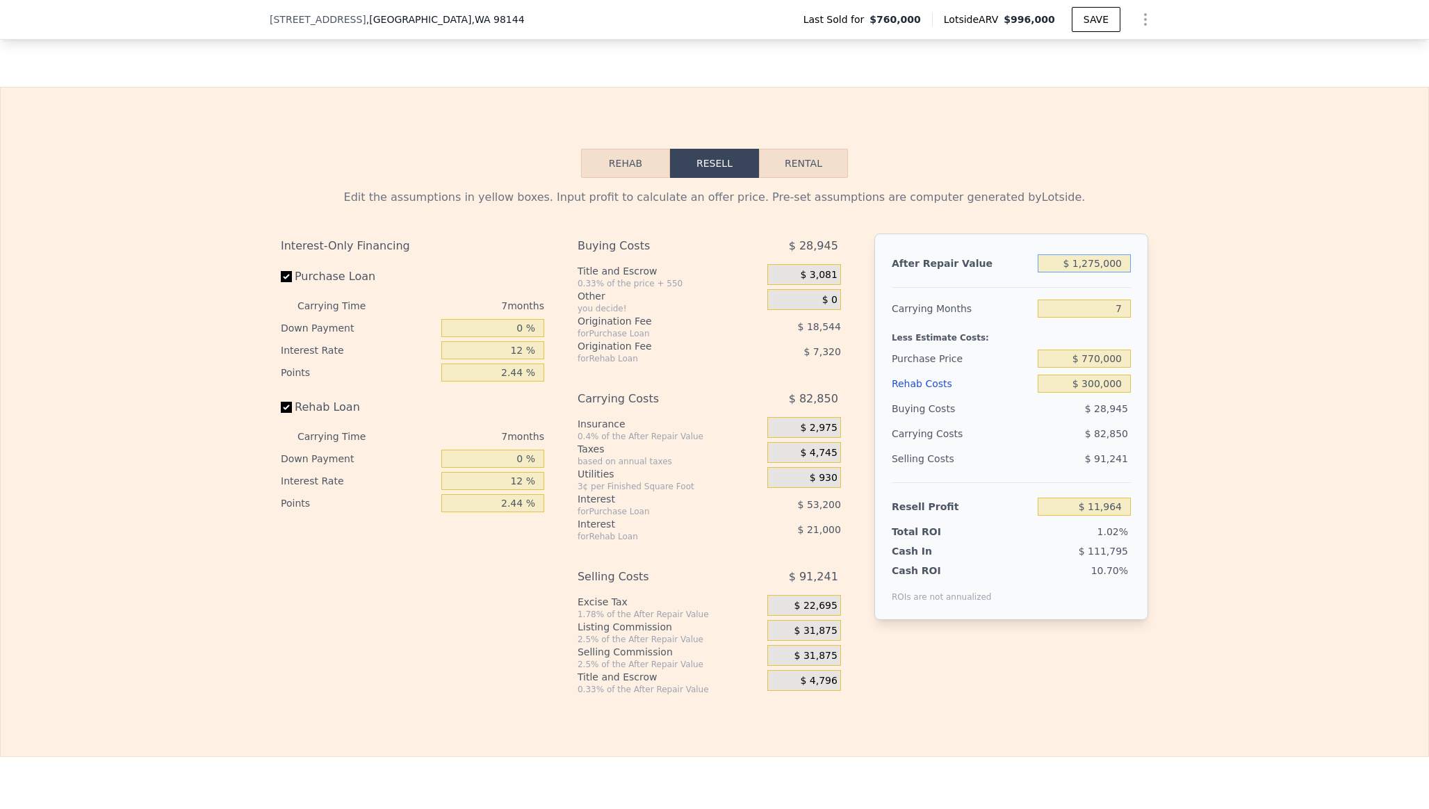
click at [1142, 261] on div "After Repair Value $ 1,275,000 Carrying Months 7 Less Estimate Costs: Purchase …" at bounding box center [1011, 427] width 274 height 386
type input "$ 996,000"
type input "$ 0"
type input "$ 102,353"
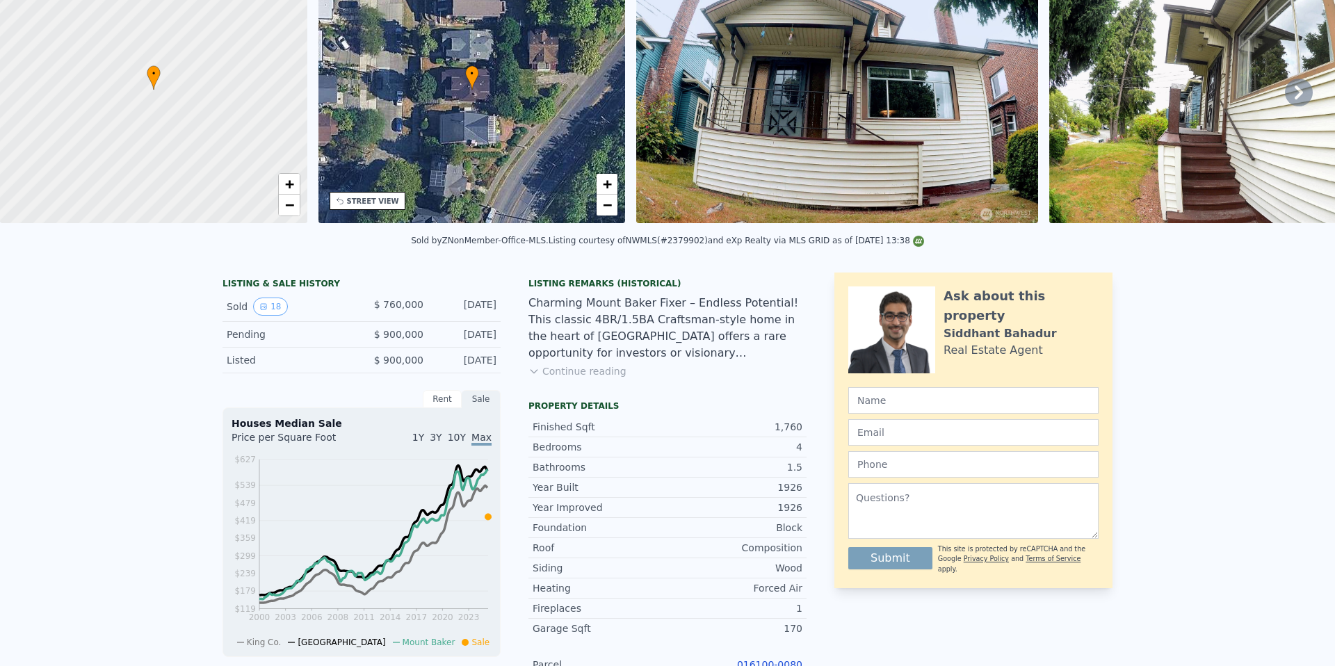
scroll to position [0, 0]
